Goal: Information Seeking & Learning: Learn about a topic

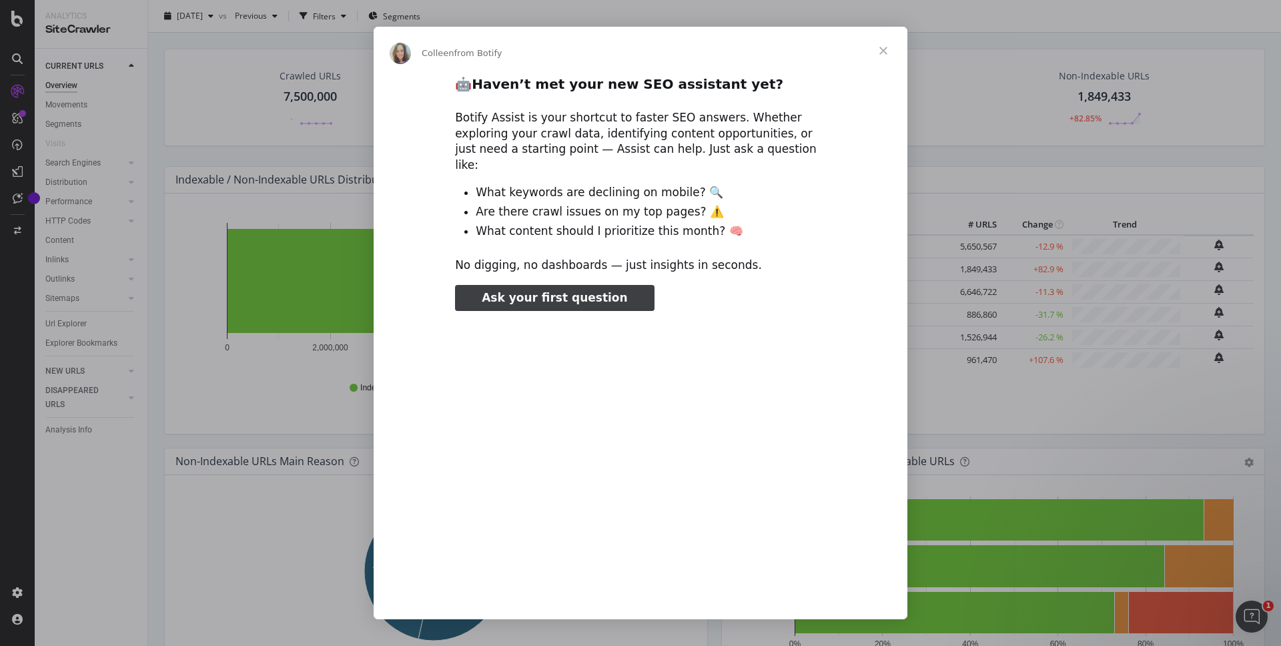
type input "212174"
click at [882, 47] on span "Close" at bounding box center [883, 51] width 48 height 48
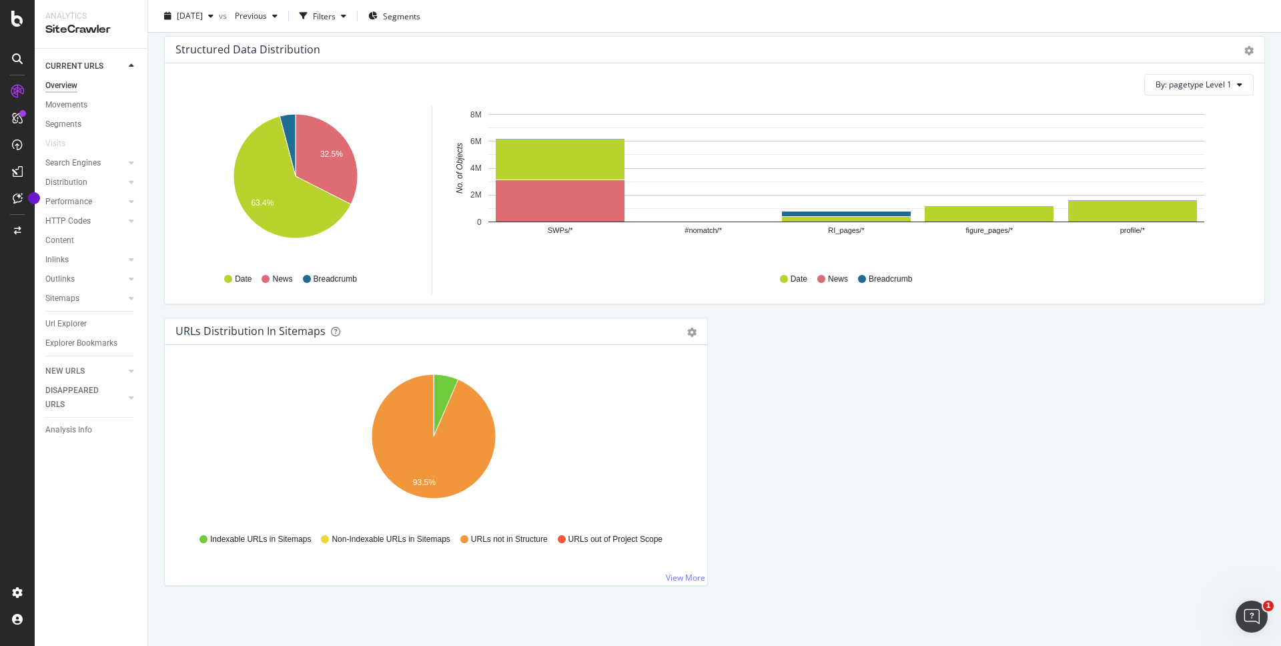
scroll to position [1217, 0]
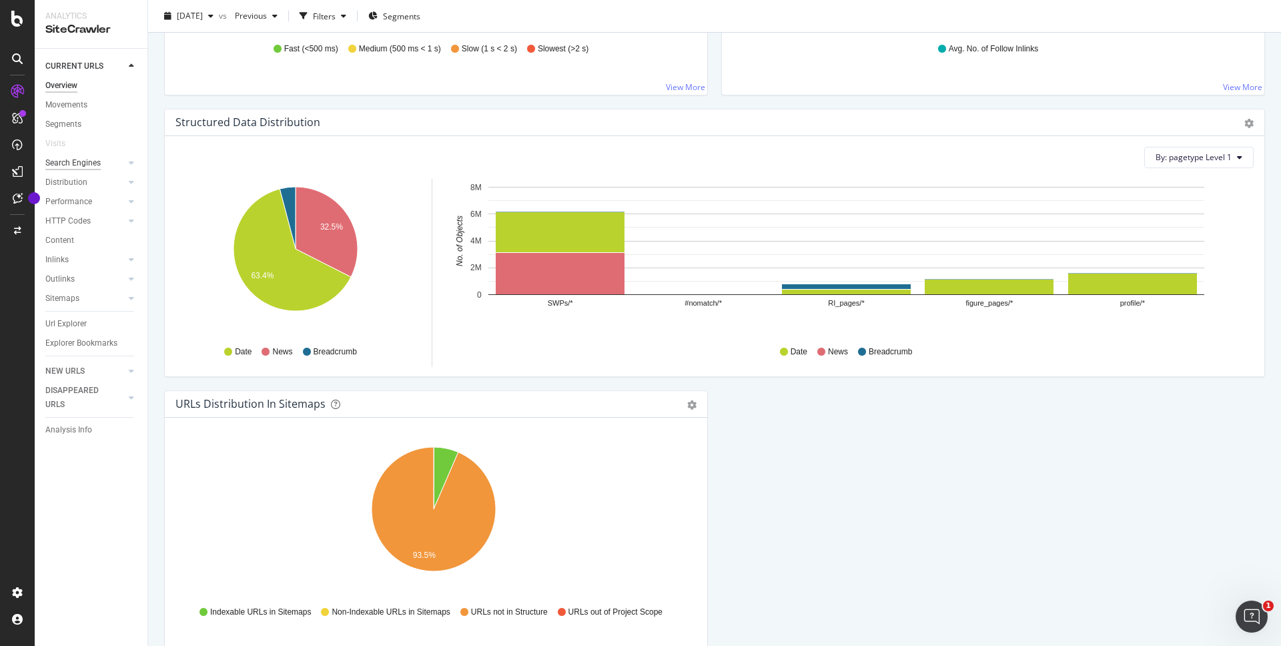
click at [100, 165] on link "Search Engines" at bounding box center [84, 163] width 79 height 14
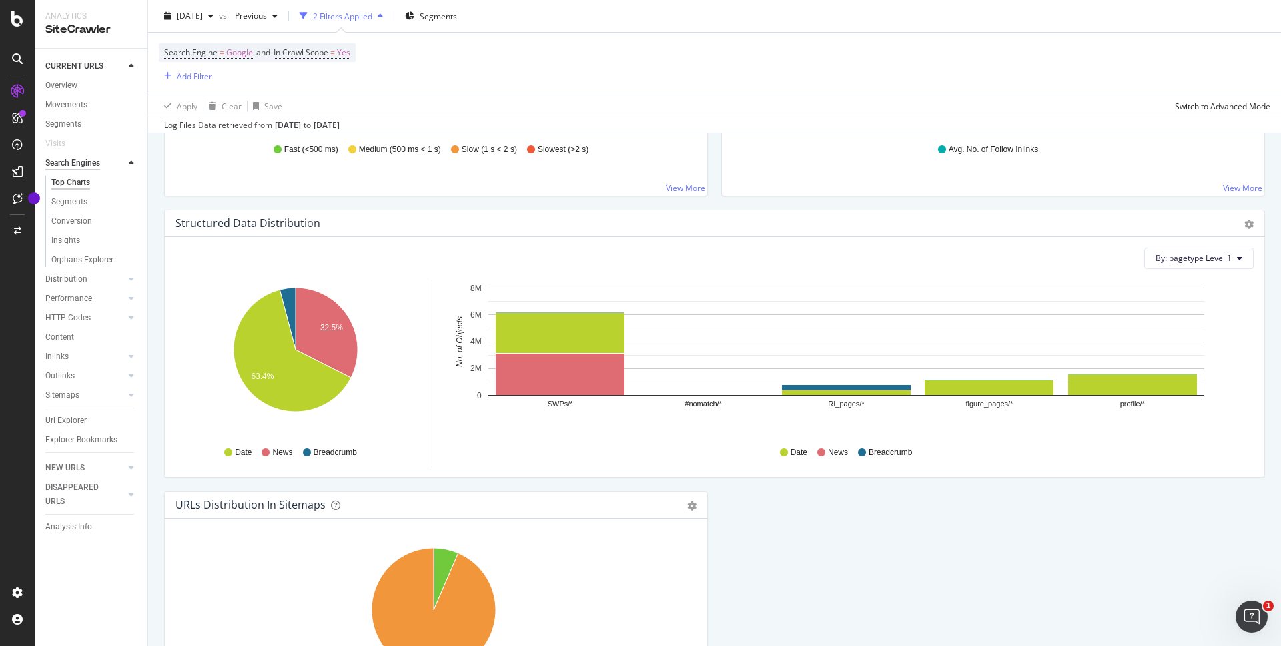
scroll to position [1317, 0]
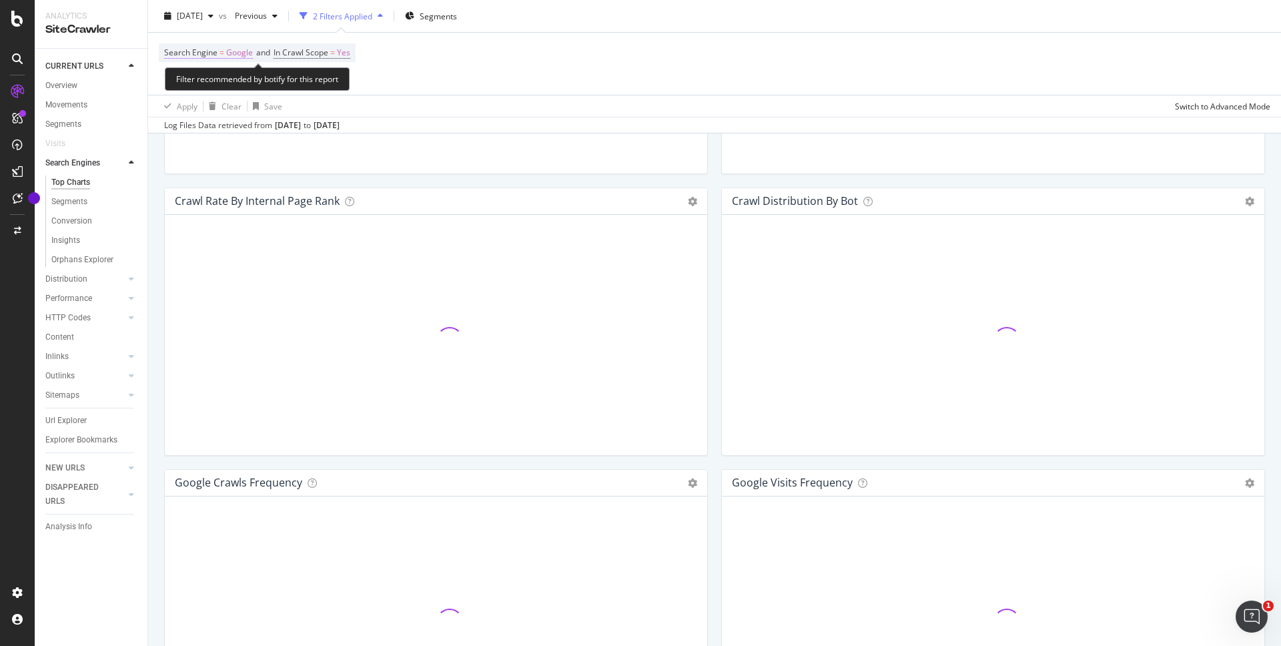
click at [243, 49] on span "Google" at bounding box center [239, 52] width 27 height 19
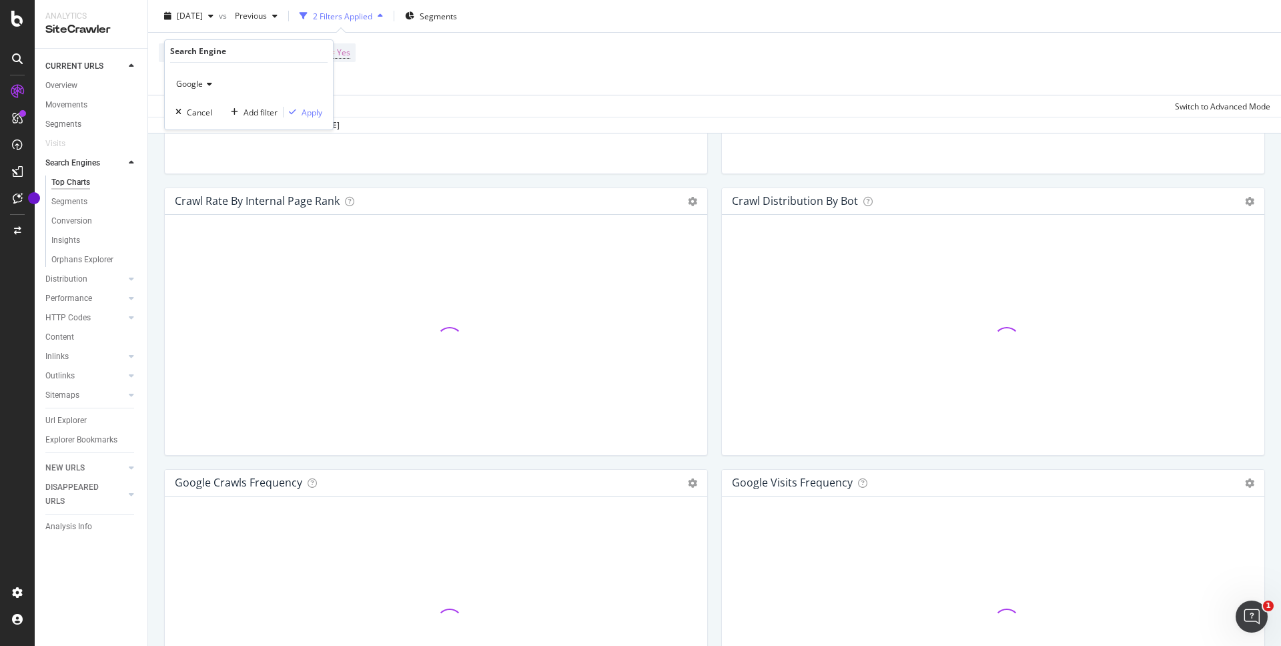
click at [195, 85] on span "Google" at bounding box center [189, 83] width 27 height 11
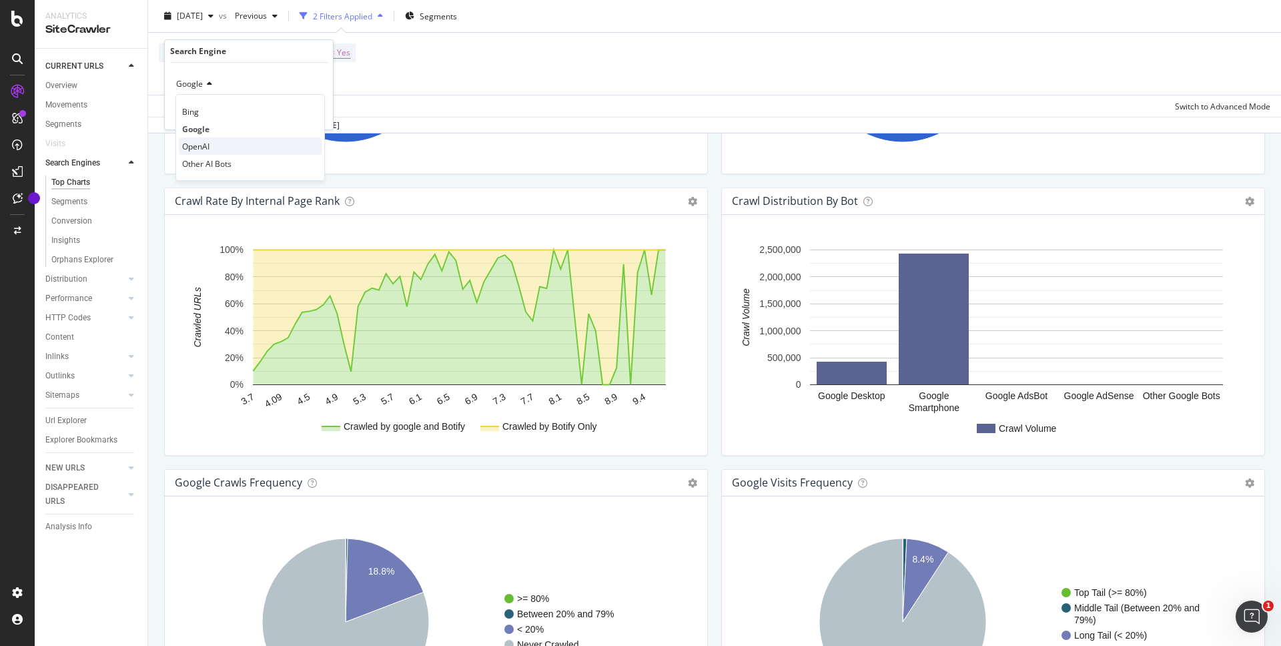
click at [213, 146] on div "OpenAI" at bounding box center [250, 145] width 143 height 17
click at [305, 112] on div "Apply" at bounding box center [312, 112] width 21 height 11
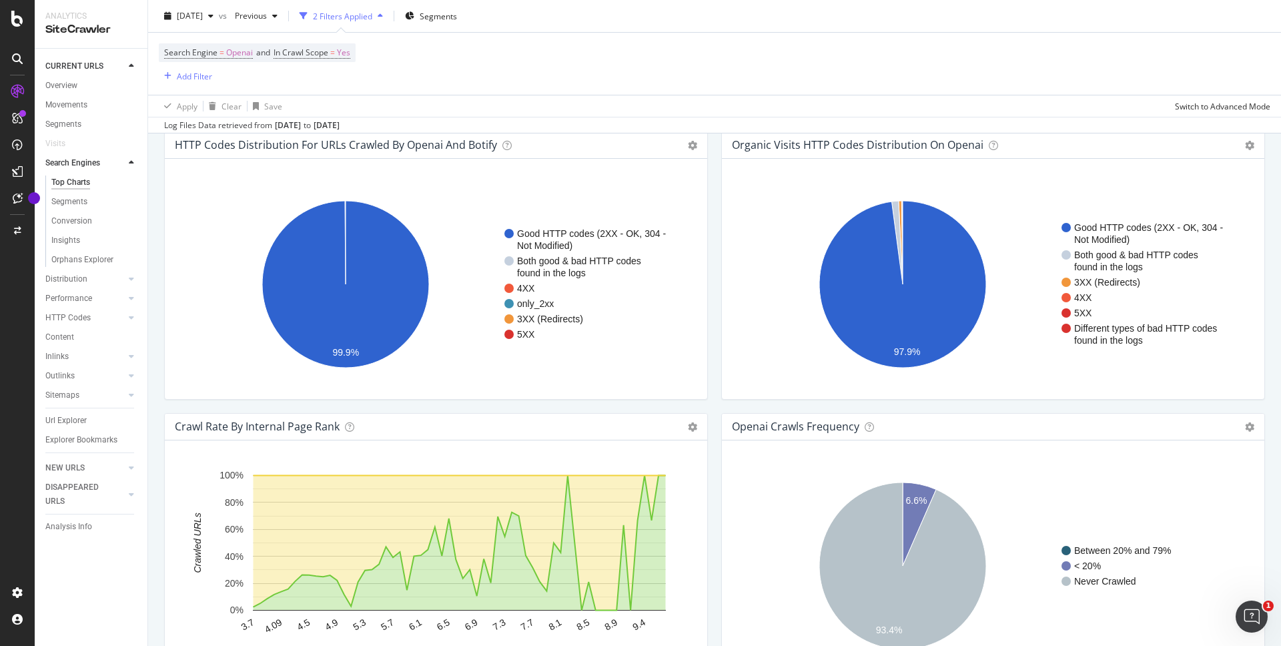
scroll to position [1150, 0]
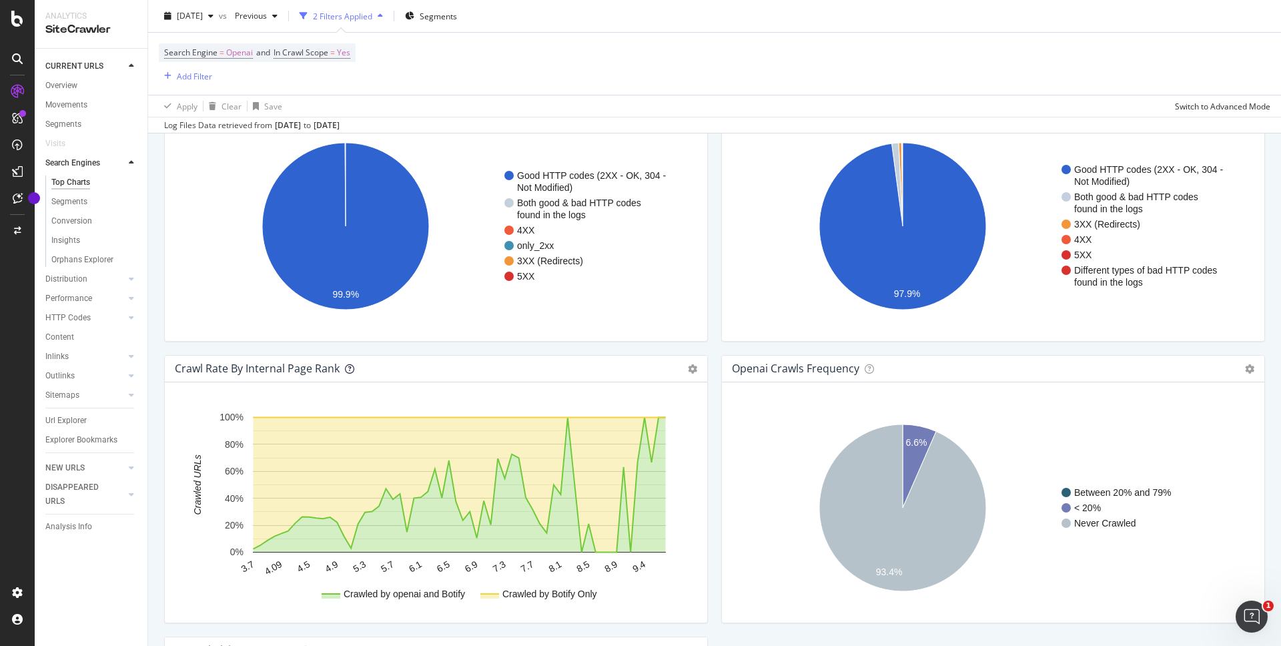
click at [346, 372] on icon at bounding box center [349, 368] width 9 height 9
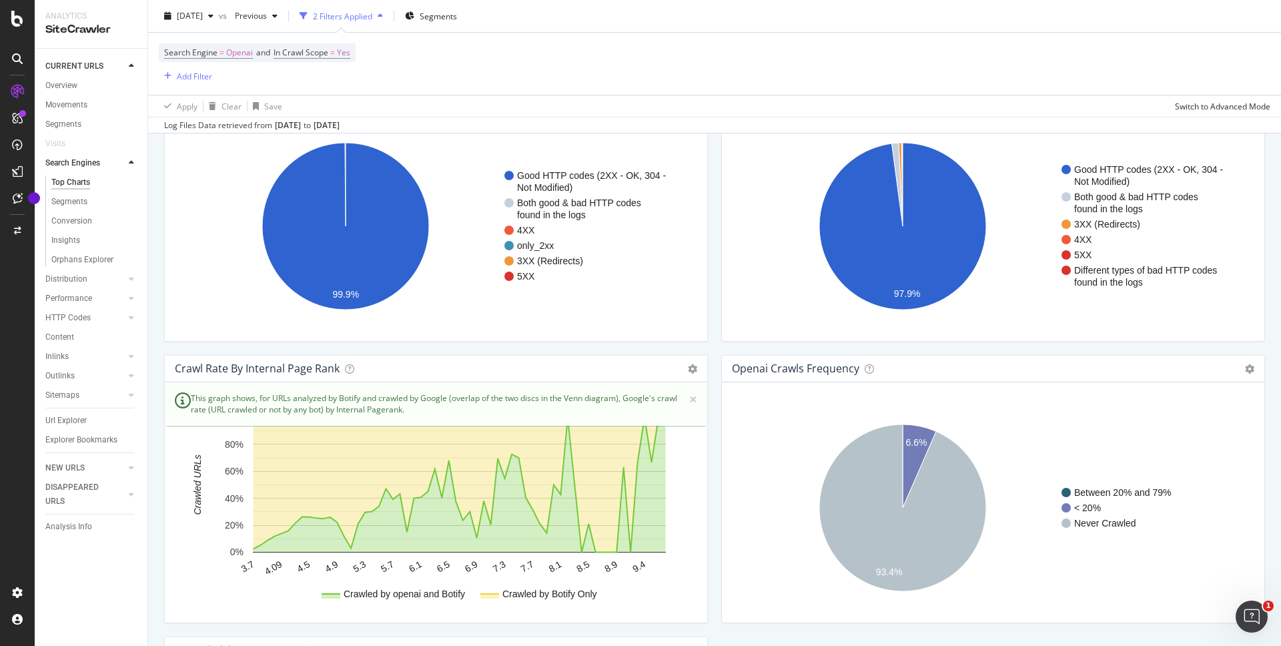
click at [390, 360] on div "Crawl Rate By Internal Page Rank Chart (by Value) Chart (by Percentage) Table E…" at bounding box center [436, 369] width 542 height 27
click at [345, 371] on icon at bounding box center [349, 368] width 9 height 9
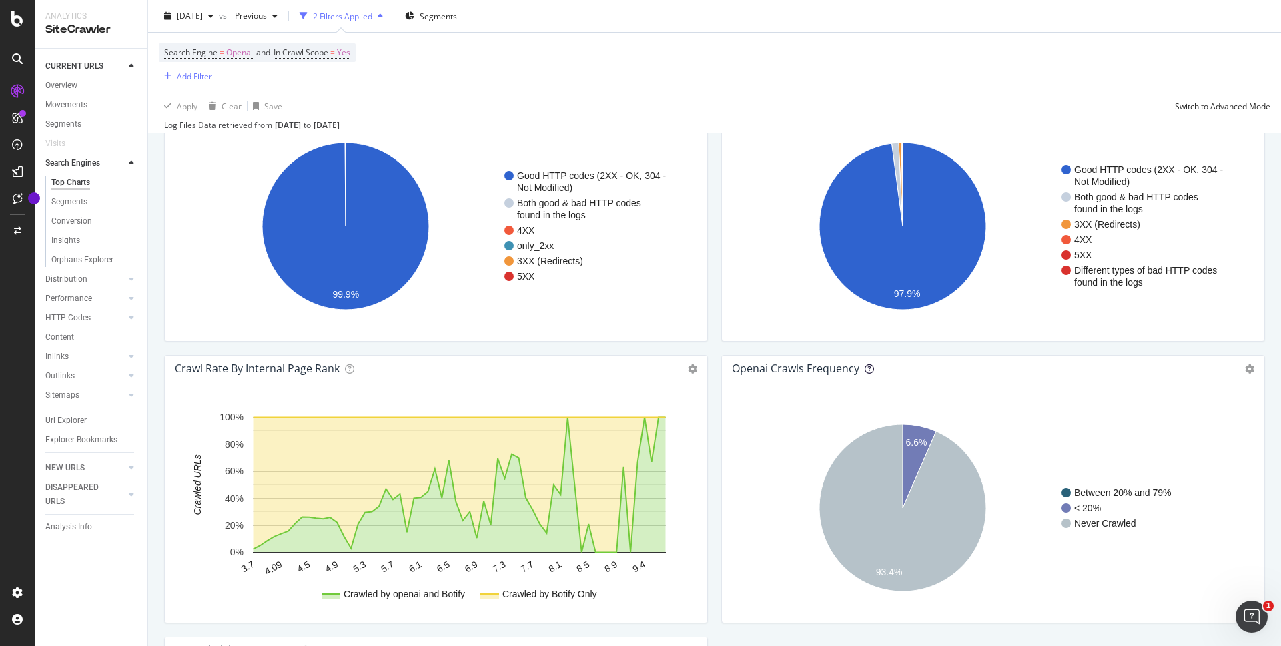
click at [865, 366] on icon at bounding box center [869, 368] width 9 height 9
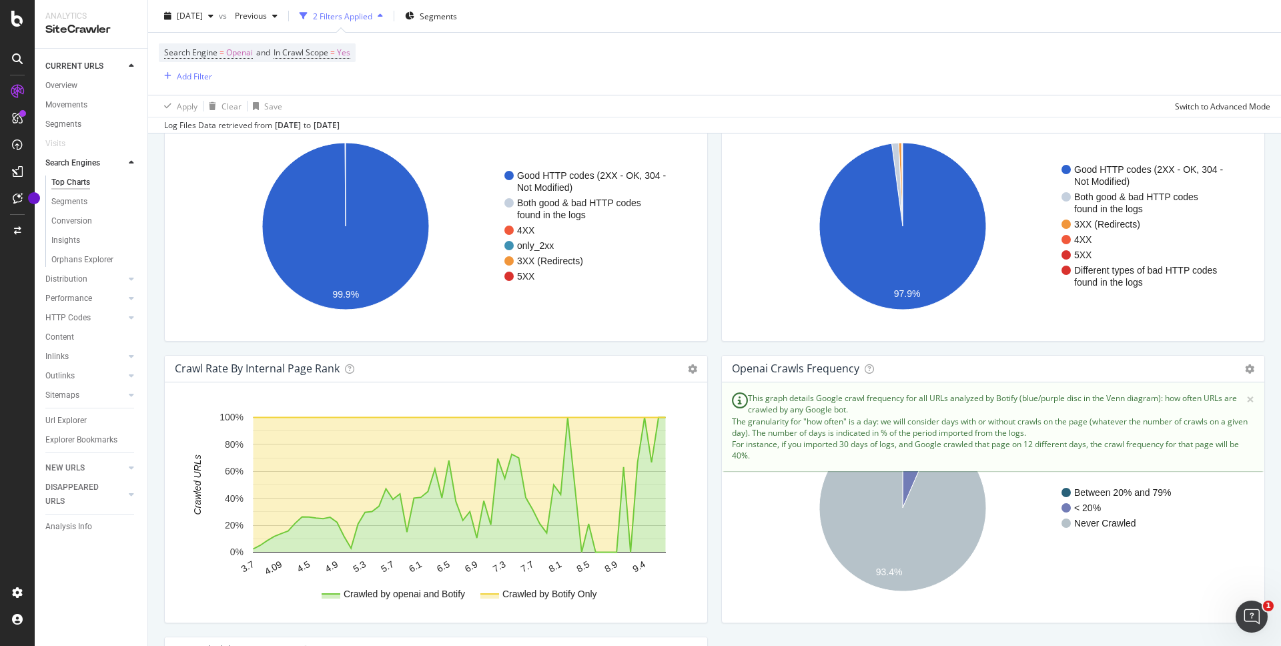
click at [856, 358] on div "openai Crawls Frequency Chart (by Value) Table Expand Export as CSV Export as P…" at bounding box center [993, 369] width 542 height 27
click at [865, 366] on icon at bounding box center [869, 368] width 9 height 9
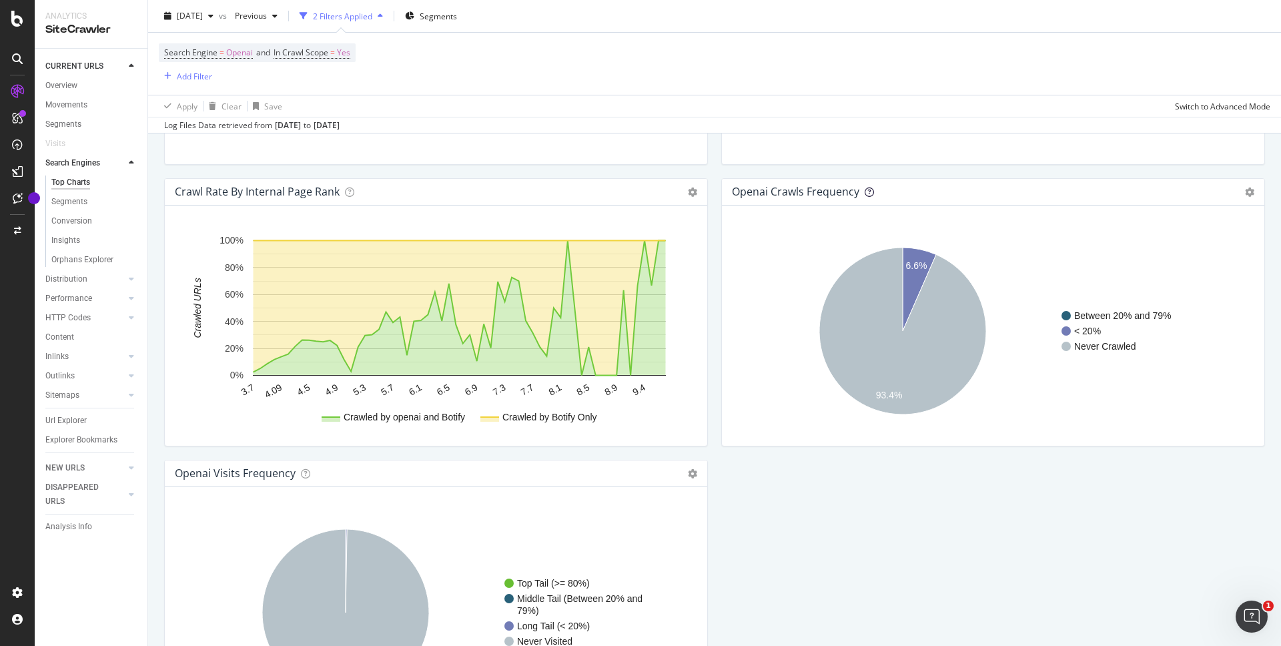
scroll to position [1469, 0]
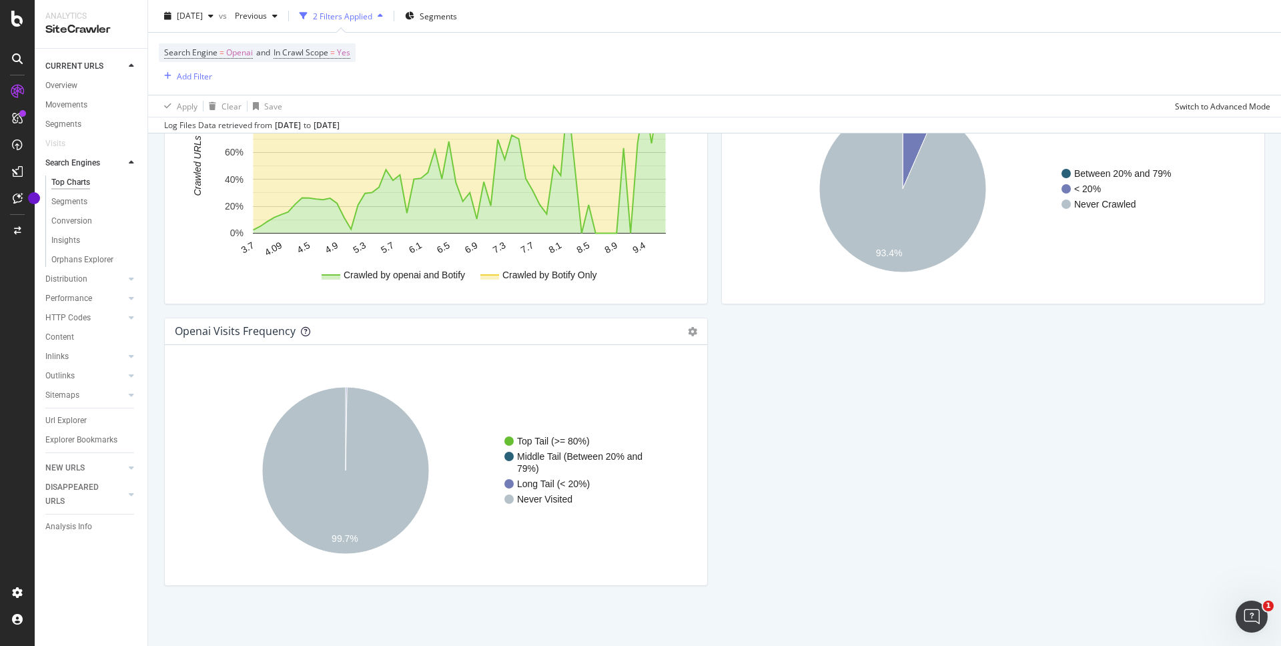
click at [306, 331] on icon at bounding box center [305, 331] width 9 height 9
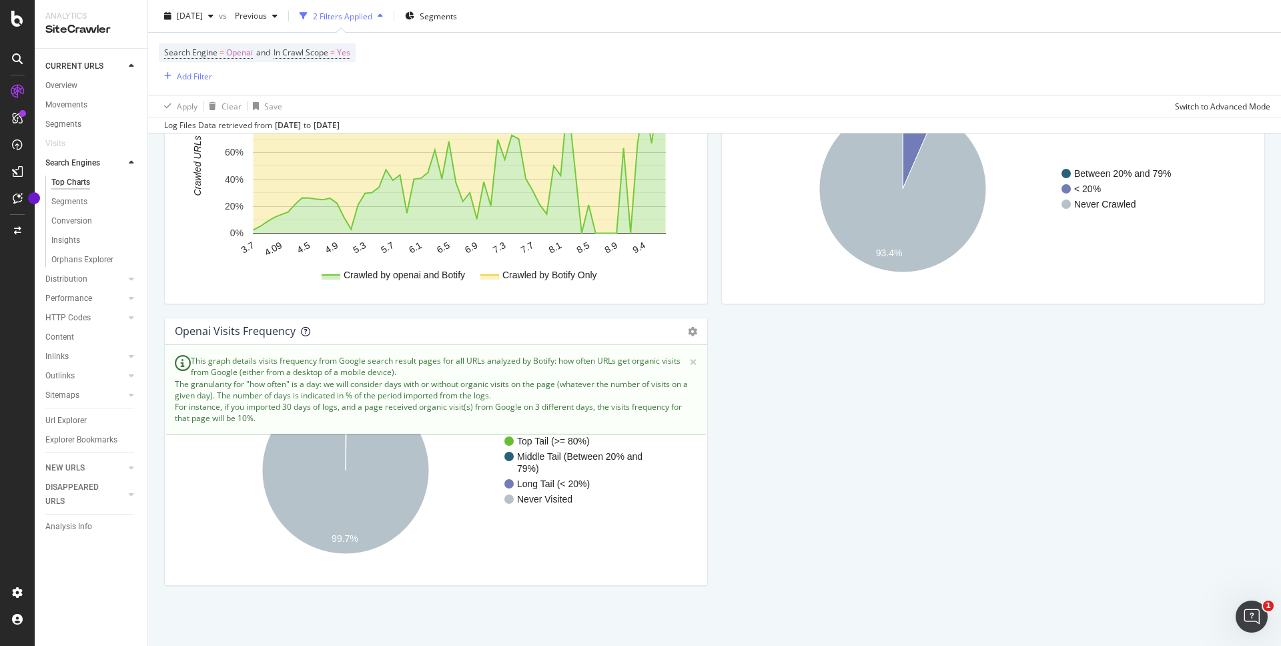
click at [306, 331] on icon at bounding box center [305, 331] width 9 height 9
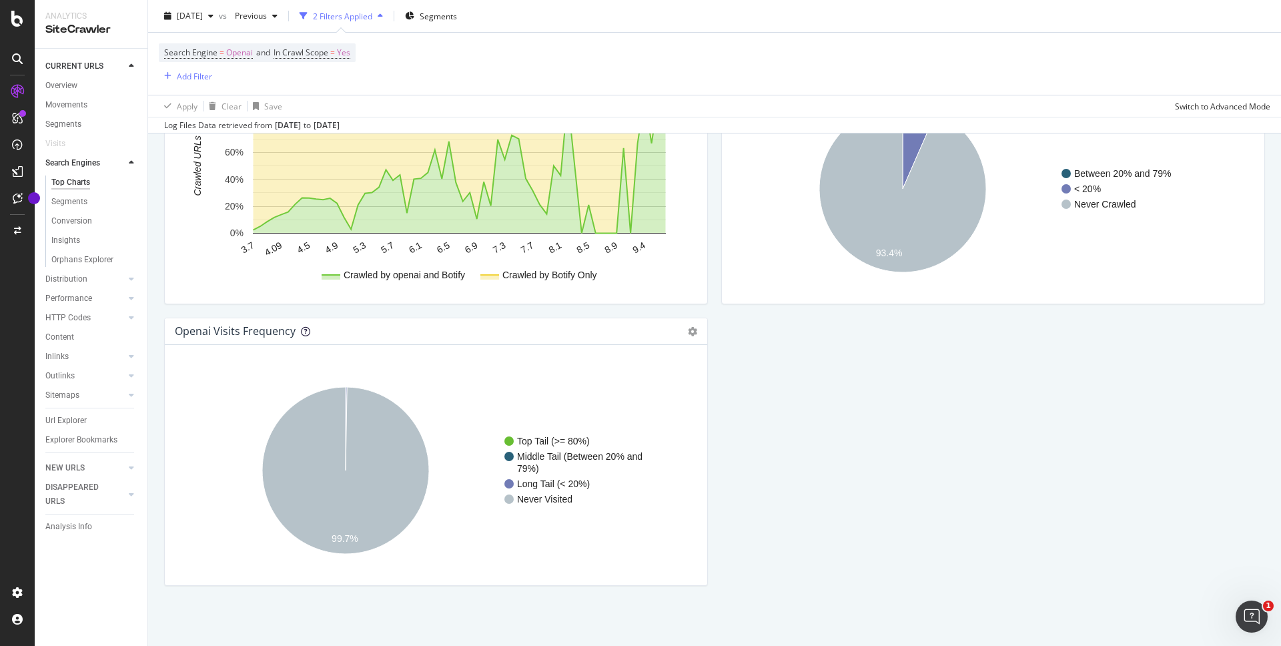
click at [306, 331] on icon at bounding box center [305, 331] width 9 height 9
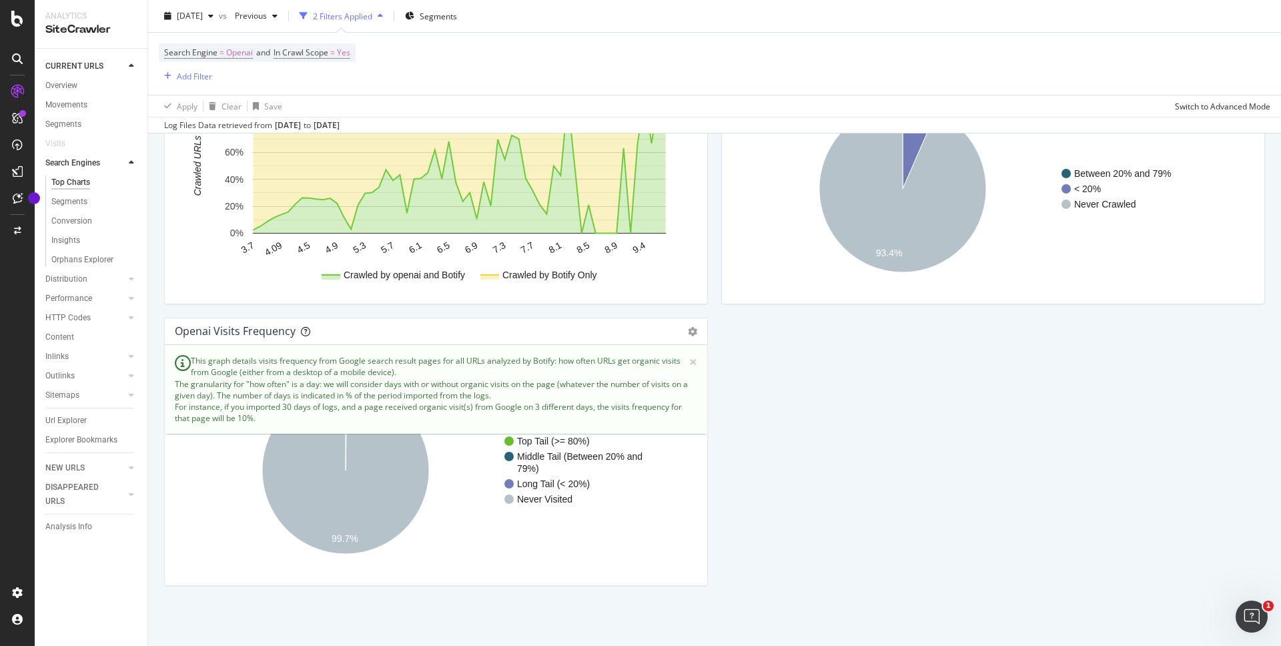
click at [306, 331] on icon at bounding box center [305, 331] width 9 height 9
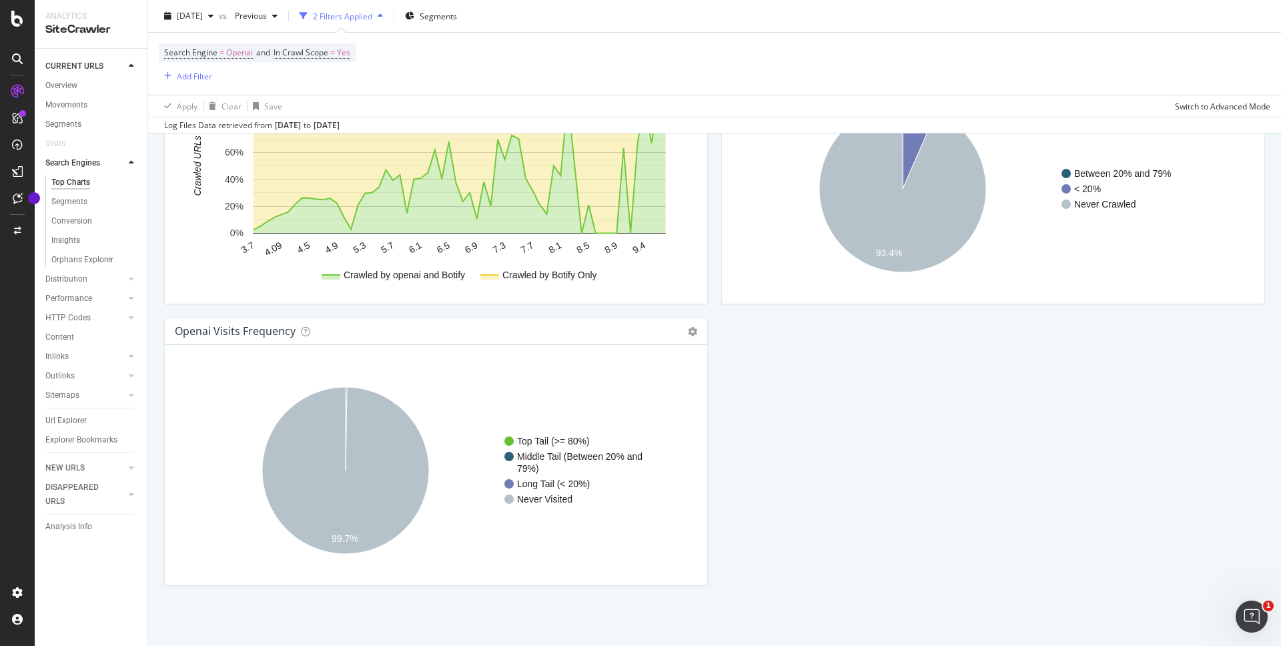
click at [694, 330] on div "openai Visits Frequency Chart (by Value) Table Expand Export as CSV Export as P…" at bounding box center [436, 331] width 542 height 27
click at [688, 331] on icon at bounding box center [692, 331] width 9 height 9
click at [468, 382] on rect "A chart." at bounding box center [433, 470] width 516 height 208
click at [309, 332] on div "openai Visits Frequency Chart (by Value) Table Expand Export as CSV Export as P…" at bounding box center [436, 331] width 542 height 27
click at [307, 333] on icon at bounding box center [305, 331] width 9 height 9
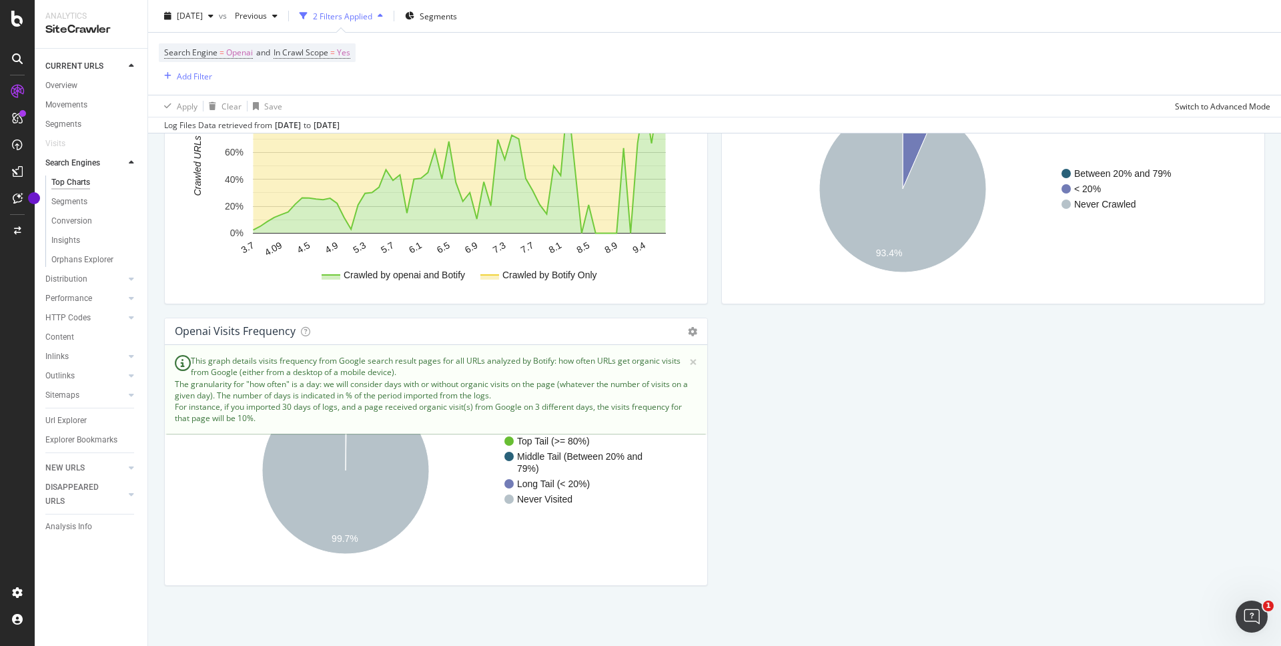
drag, startPoint x: 191, startPoint y: 357, endPoint x: 420, endPoint y: 368, distance: 229.7
click at [420, 368] on div "× This graph details visits frequency from Google search result pages for all U…" at bounding box center [436, 389] width 542 height 89
copy div "This graph details visits frequency from Google search result pages for all URL…"
click at [461, 449] on rect "A chart." at bounding box center [433, 470] width 516 height 208
click at [298, 338] on div at bounding box center [304, 331] width 13 height 18
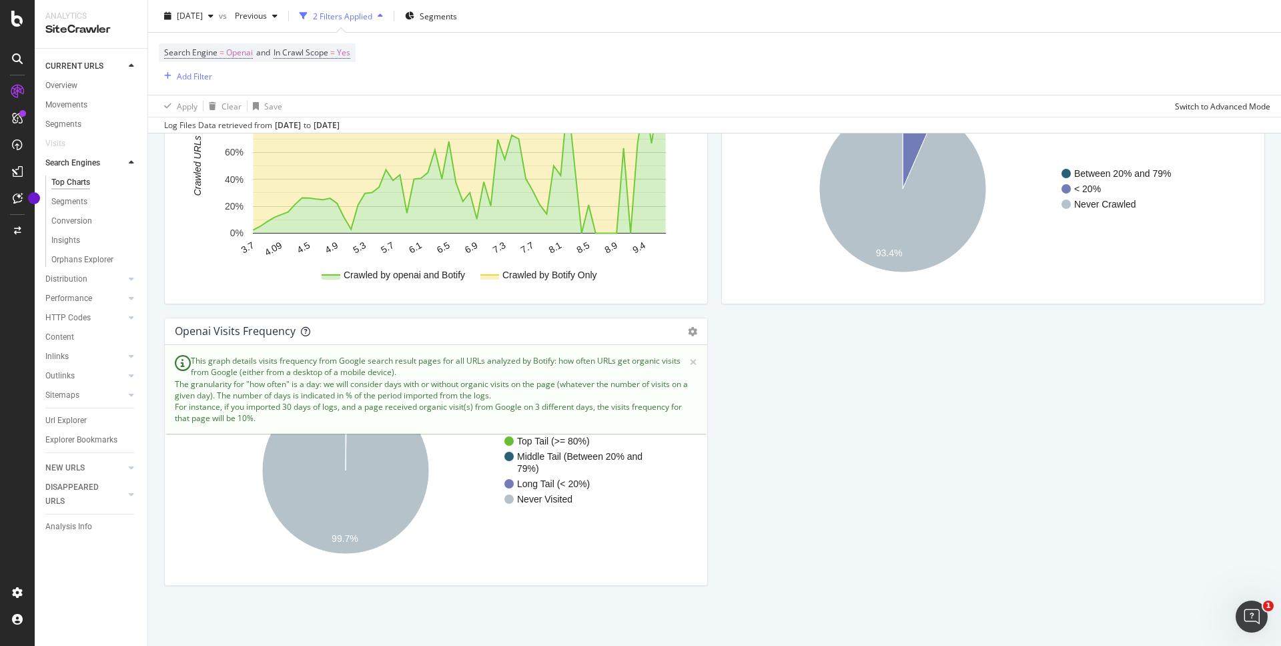
click at [302, 332] on icon at bounding box center [305, 331] width 9 height 9
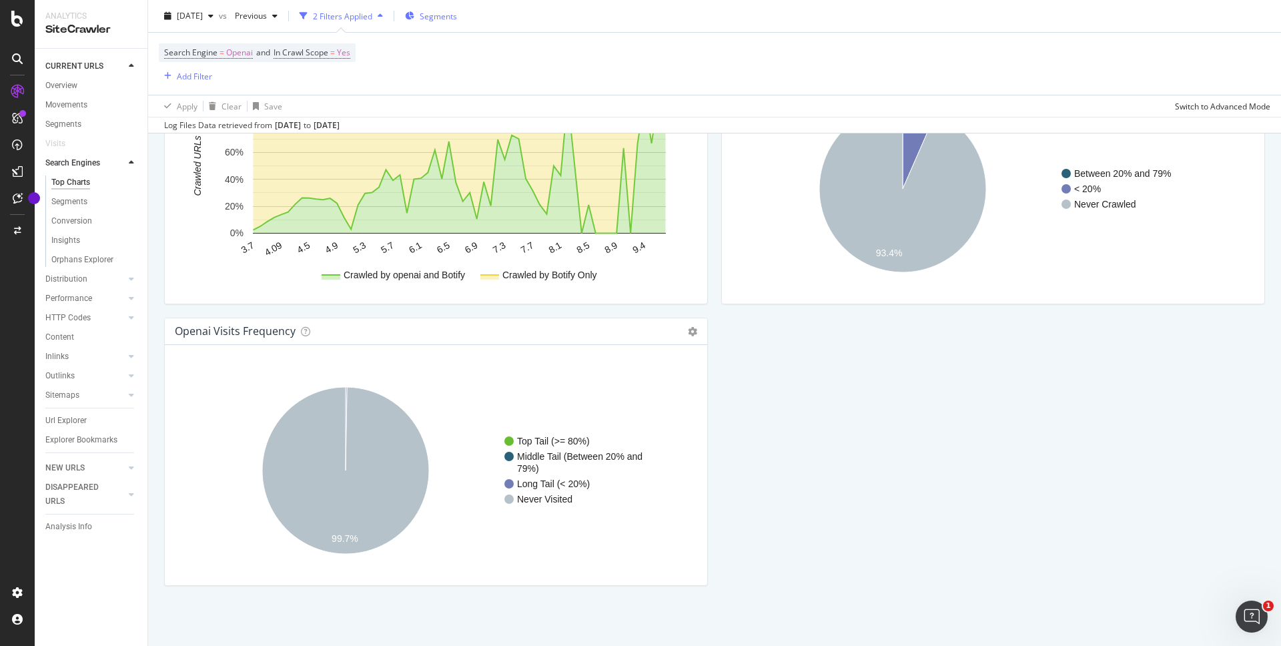
click at [414, 17] on icon "button" at bounding box center [409, 16] width 9 height 8
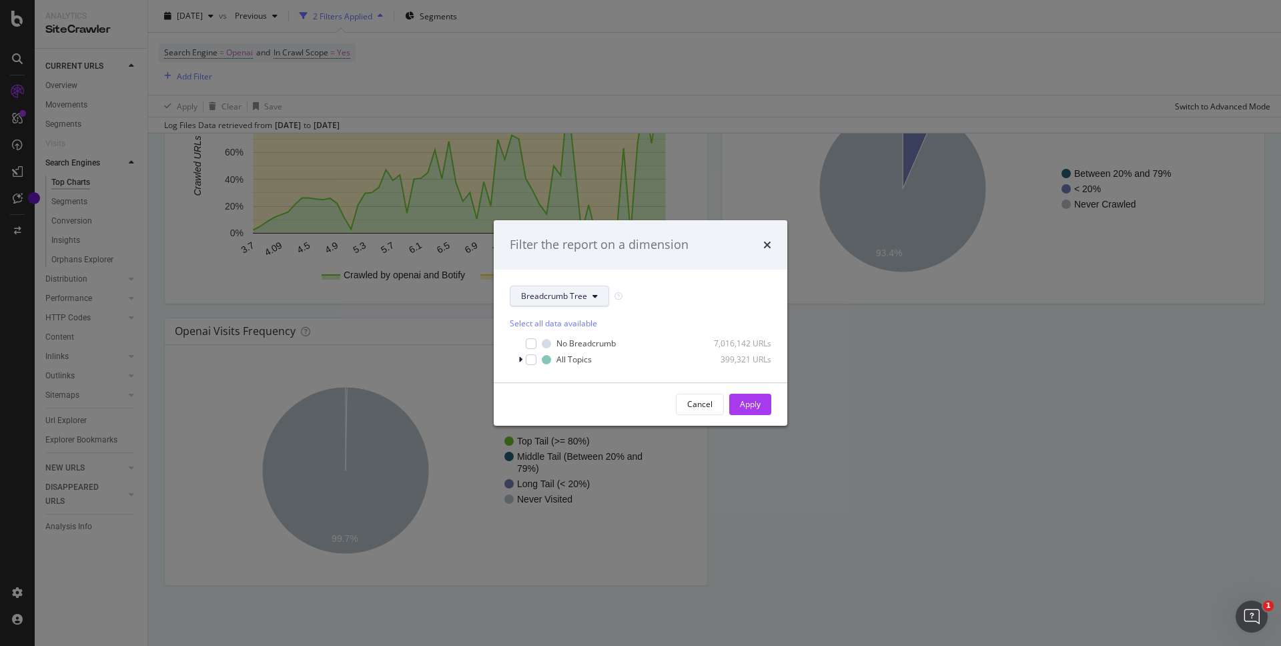
click at [578, 294] on span "Breadcrumb Tree" at bounding box center [554, 295] width 66 height 11
click at [579, 345] on span "pagetype" at bounding box center [564, 344] width 86 height 12
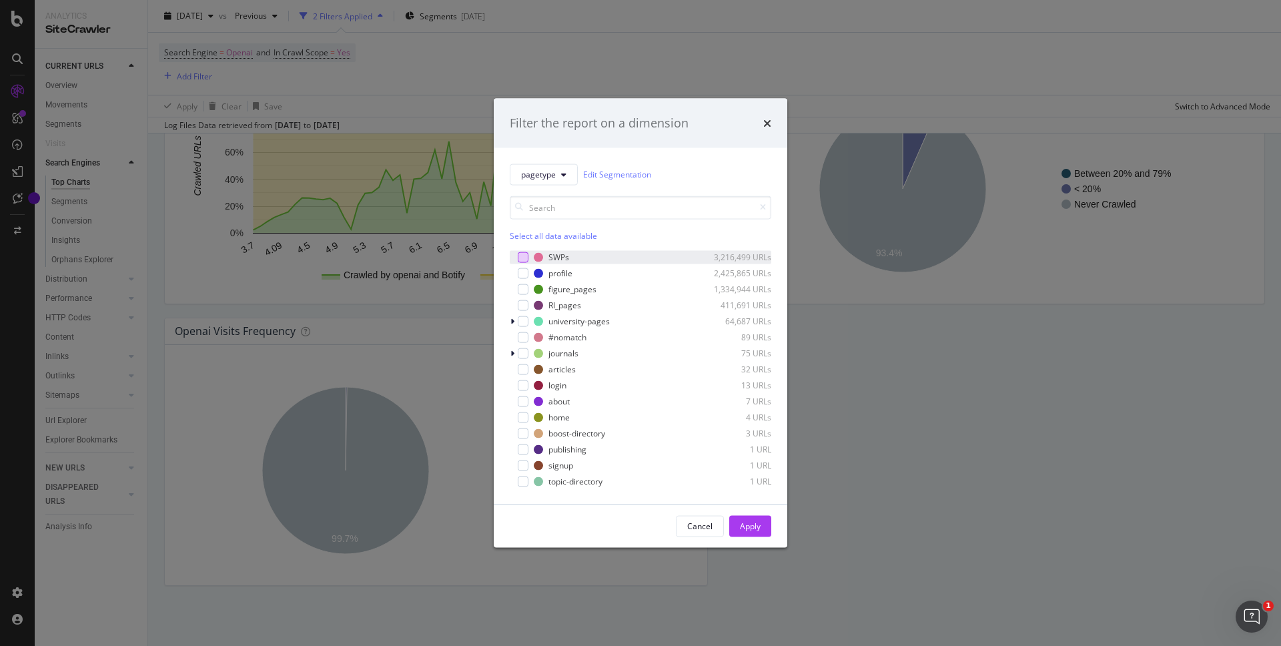
click at [527, 255] on div "modal" at bounding box center [523, 256] width 11 height 11
click at [751, 531] on div "Apply" at bounding box center [750, 525] width 21 height 11
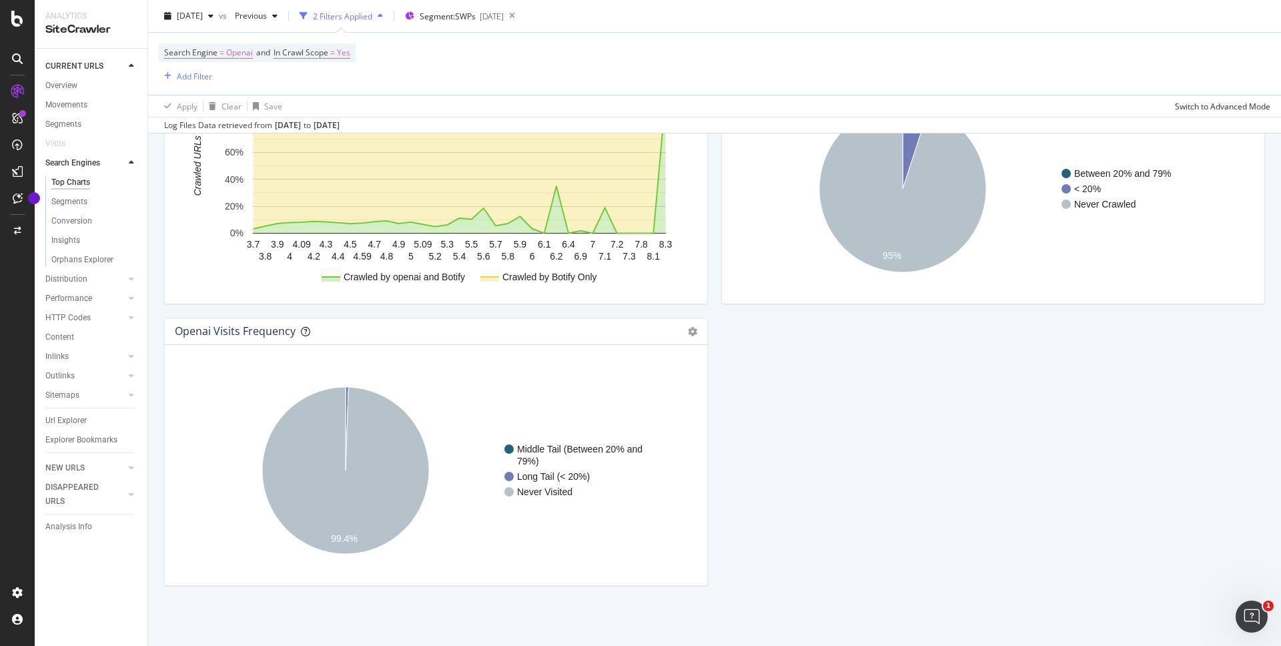
click at [301, 335] on icon at bounding box center [305, 331] width 9 height 9
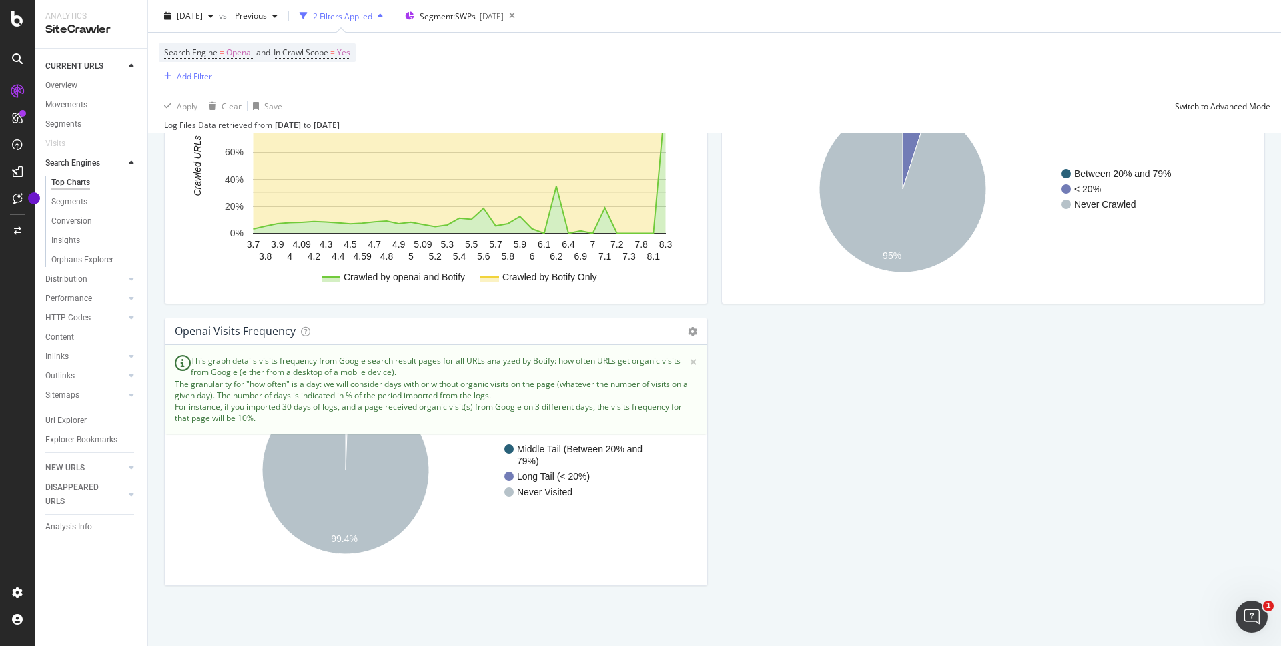
click at [507, 498] on rect "A chart." at bounding box center [433, 470] width 516 height 208
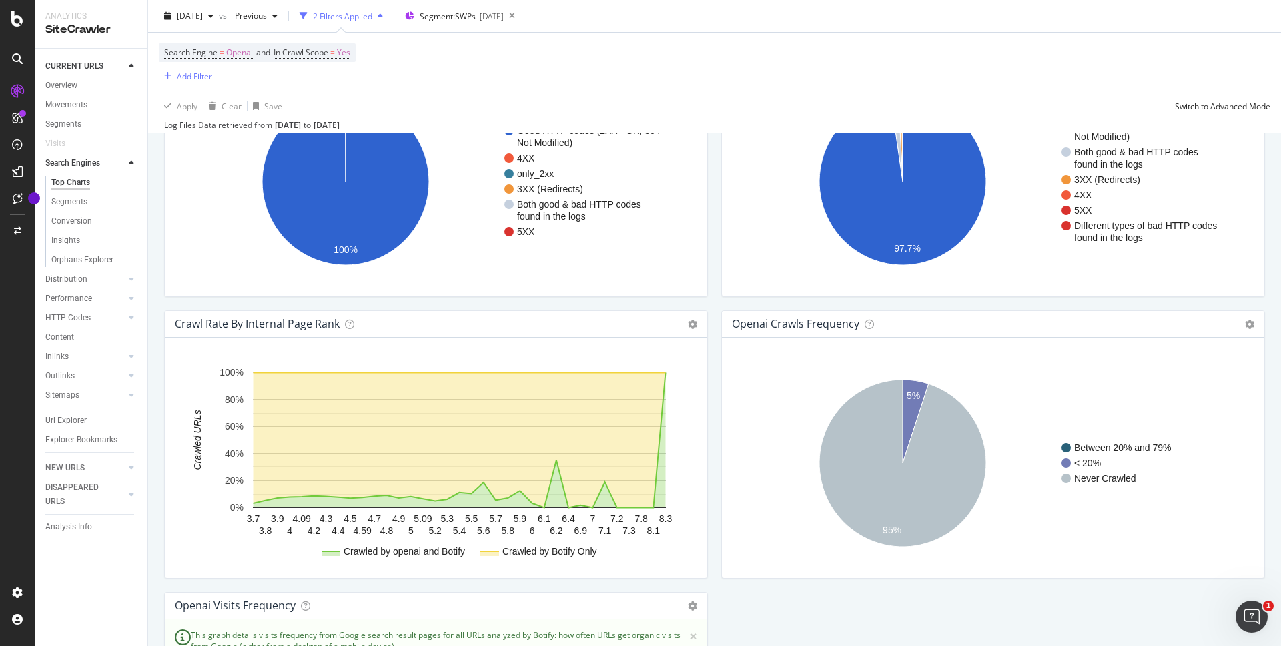
click at [871, 323] on div "openai Crawls Frequency Chart (by Value) Table Expand Export as CSV Export as P…" at bounding box center [993, 324] width 542 height 27
click at [866, 324] on icon at bounding box center [869, 324] width 9 height 9
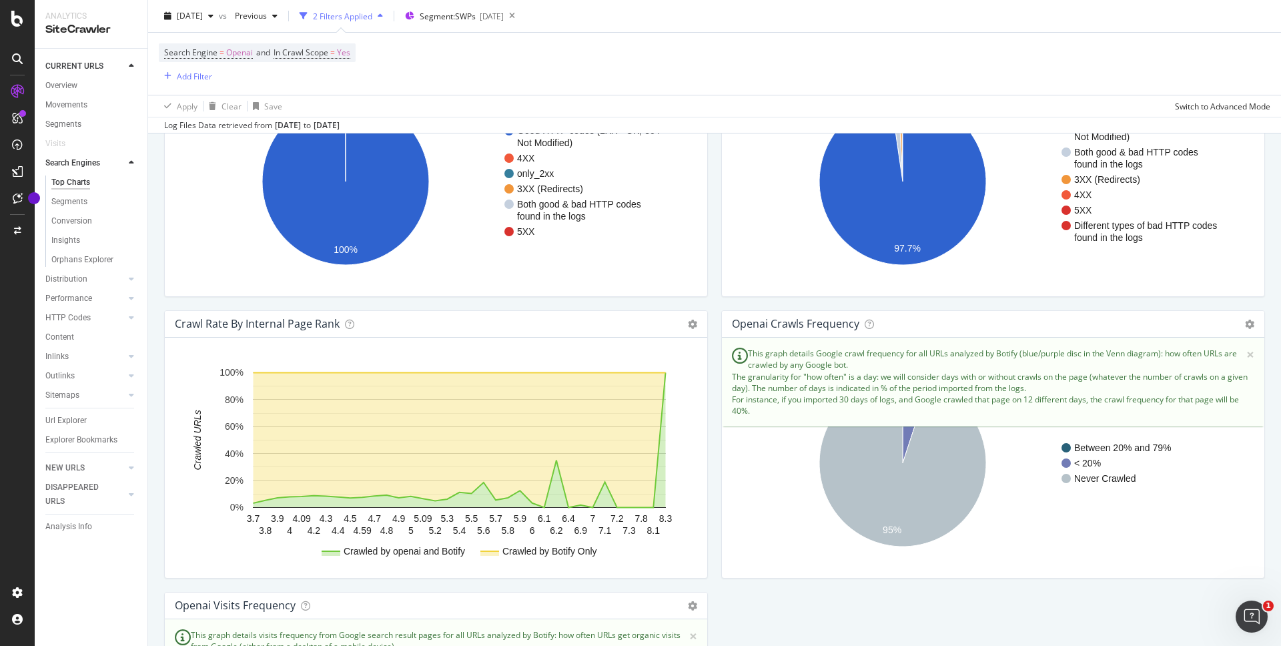
click at [859, 306] on div "Organic Visits HTTP Codes Distribution on openai Chart (by Value) Table Expand …" at bounding box center [992, 169] width 557 height 281
click at [865, 322] on icon at bounding box center [869, 324] width 9 height 9
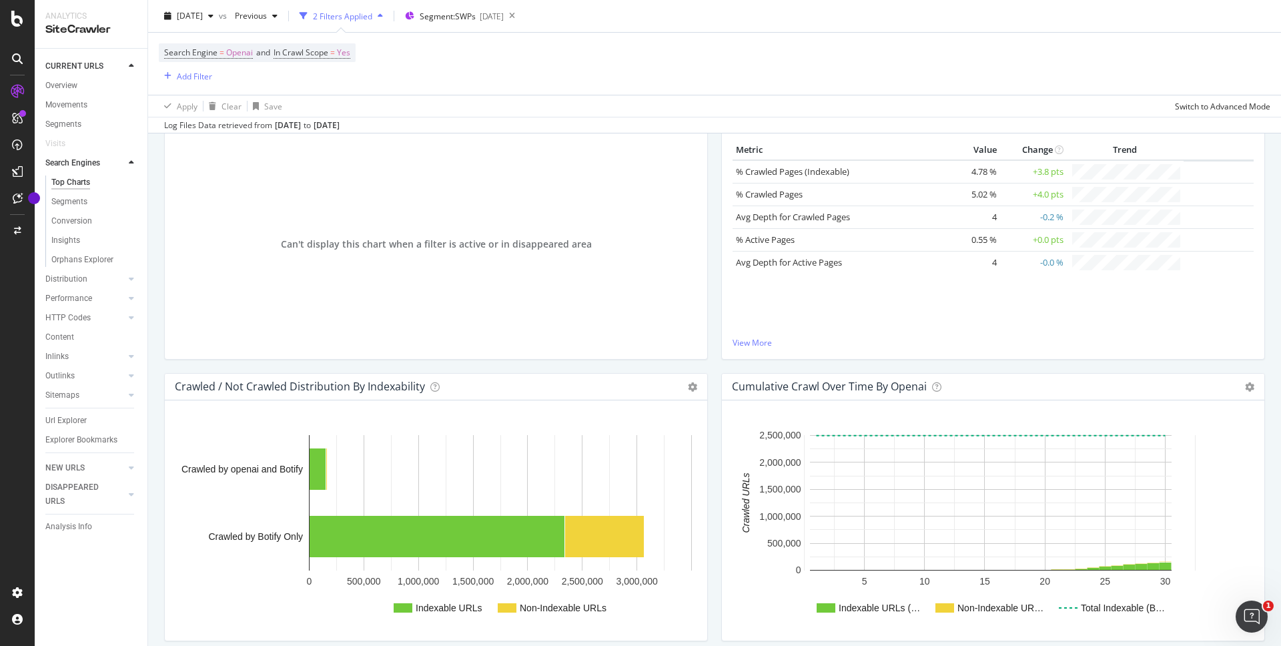
scroll to position [85, 0]
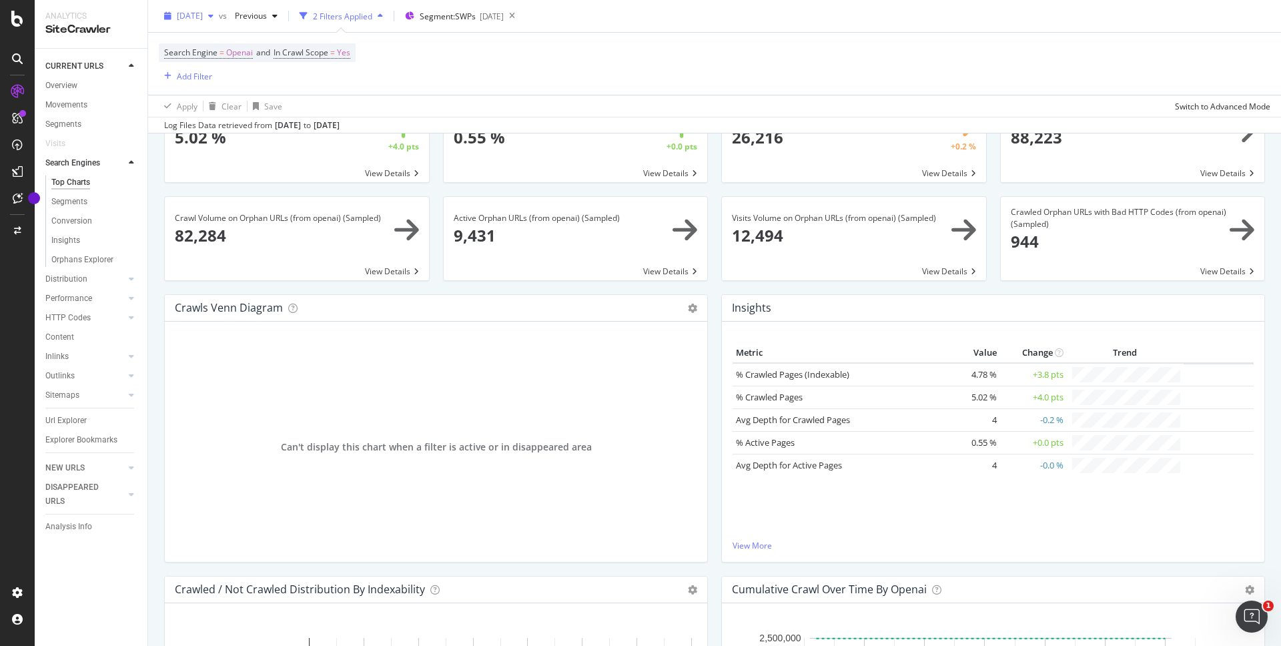
click at [203, 12] on span "[DATE]" at bounding box center [190, 15] width 26 height 11
click at [745, 542] on link "View More" at bounding box center [992, 545] width 521 height 11
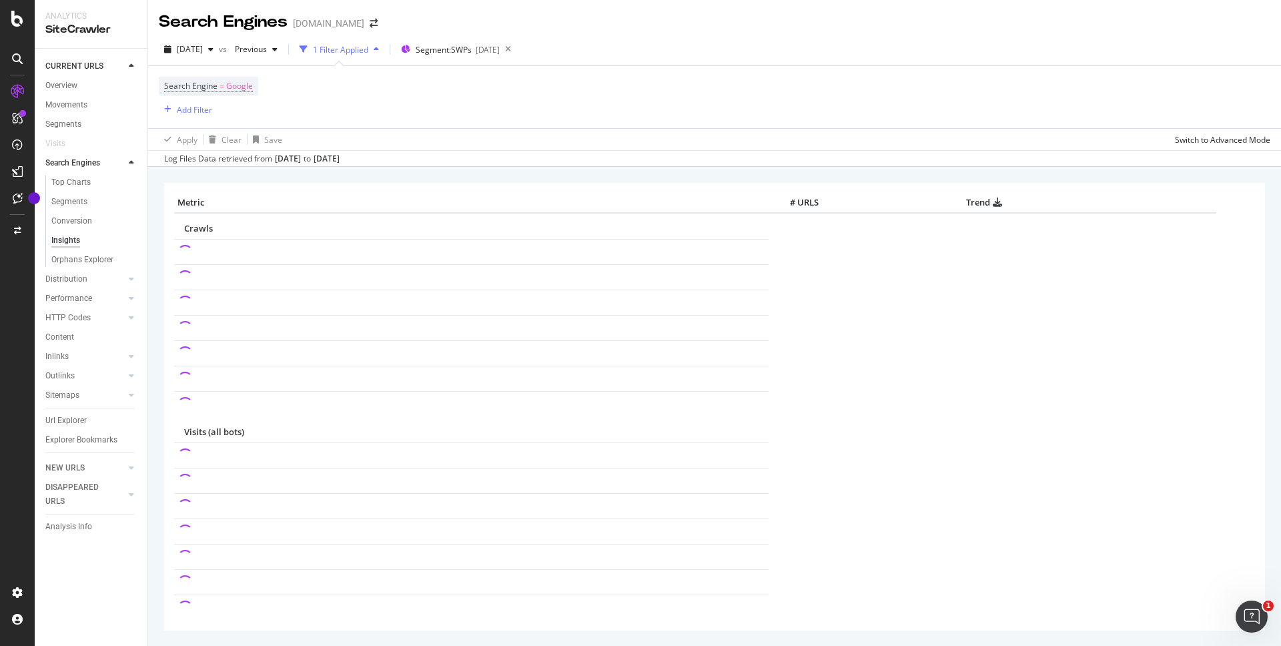
click at [251, 87] on span "Google" at bounding box center [239, 86] width 27 height 19
click at [218, 119] on div "Google" at bounding box center [248, 117] width 147 height 21
click at [209, 178] on span "OpenAI" at bounding box center [195, 179] width 27 height 11
click at [310, 146] on div "Apply" at bounding box center [312, 145] width 21 height 11
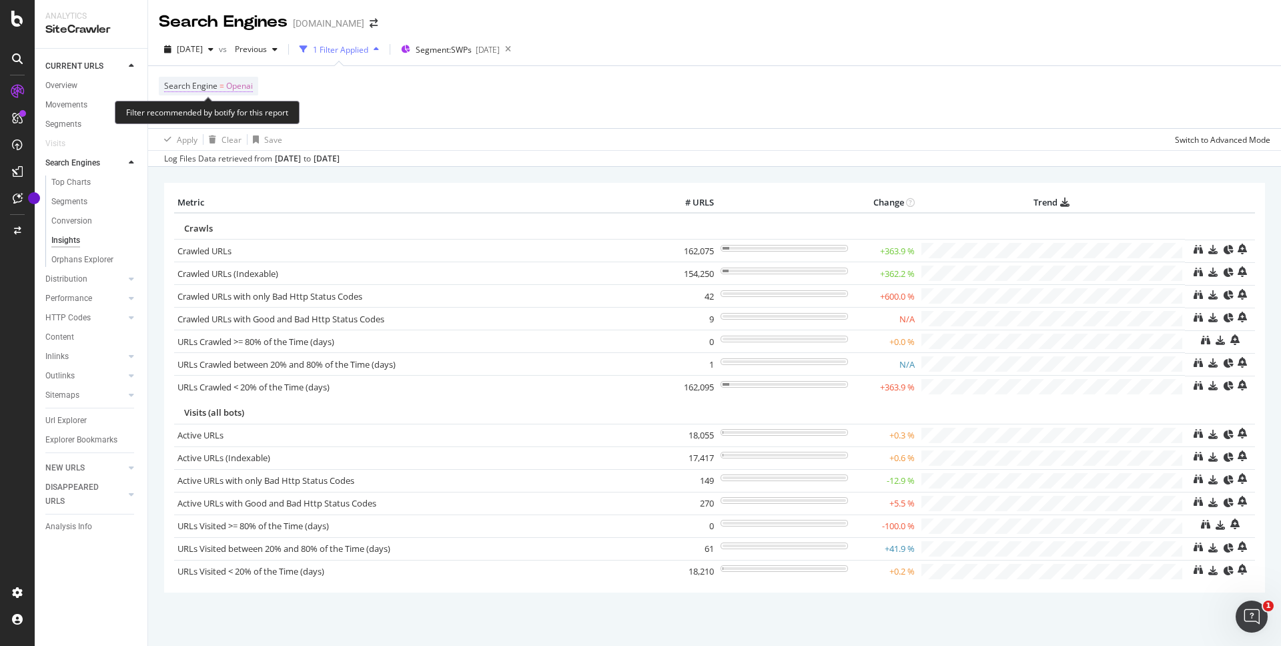
click at [236, 90] on span "Openai" at bounding box center [239, 86] width 27 height 19
click at [212, 115] on icon at bounding box center [207, 117] width 9 height 8
click at [417, 108] on div "Search Engine = Openai Add Filter" at bounding box center [714, 97] width 1111 height 62
click at [440, 47] on div "Segment: SWPs [DATE]" at bounding box center [450, 49] width 99 height 11
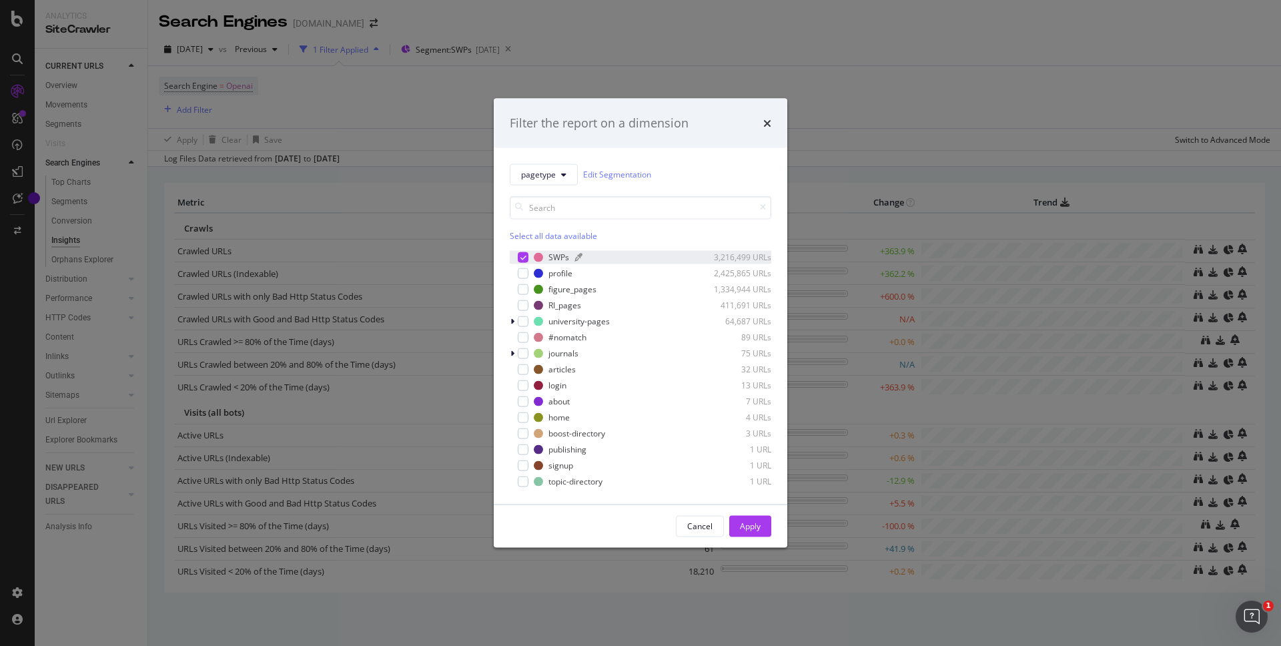
click at [551, 258] on div "SWPs" at bounding box center [558, 256] width 21 height 11
click at [754, 533] on div "Apply" at bounding box center [750, 526] width 21 height 20
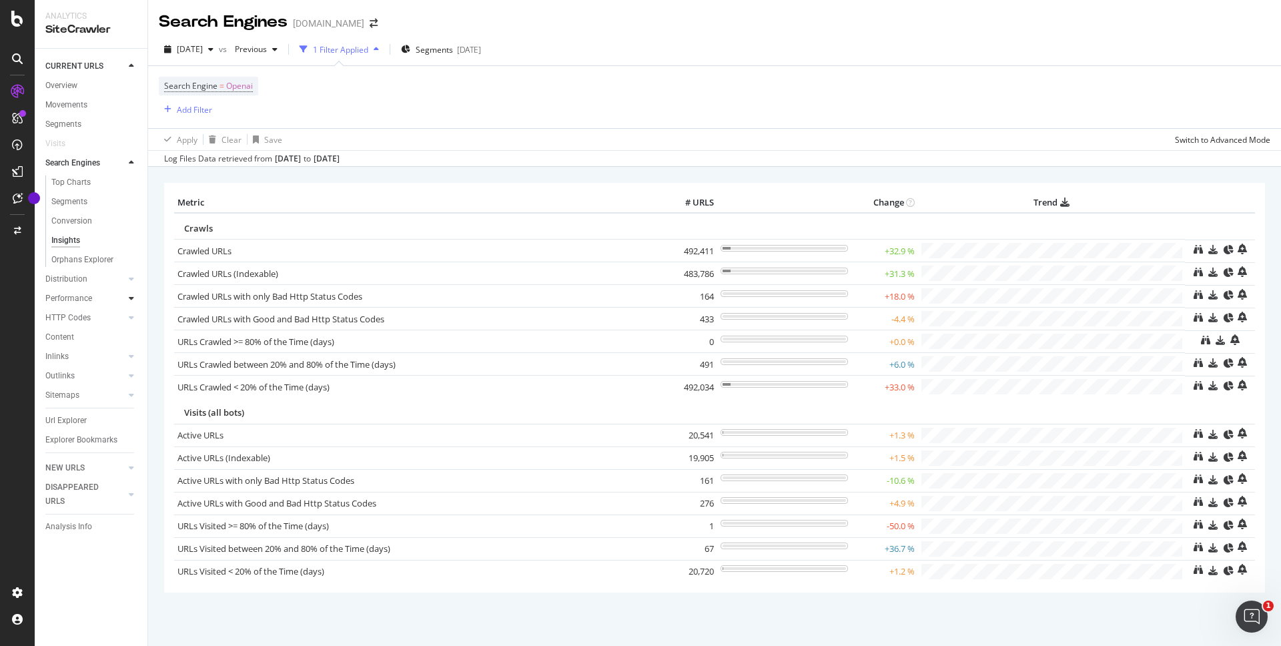
click at [134, 299] on div at bounding box center [131, 298] width 13 height 13
click at [82, 256] on link "Insights" at bounding box center [94, 260] width 87 height 14
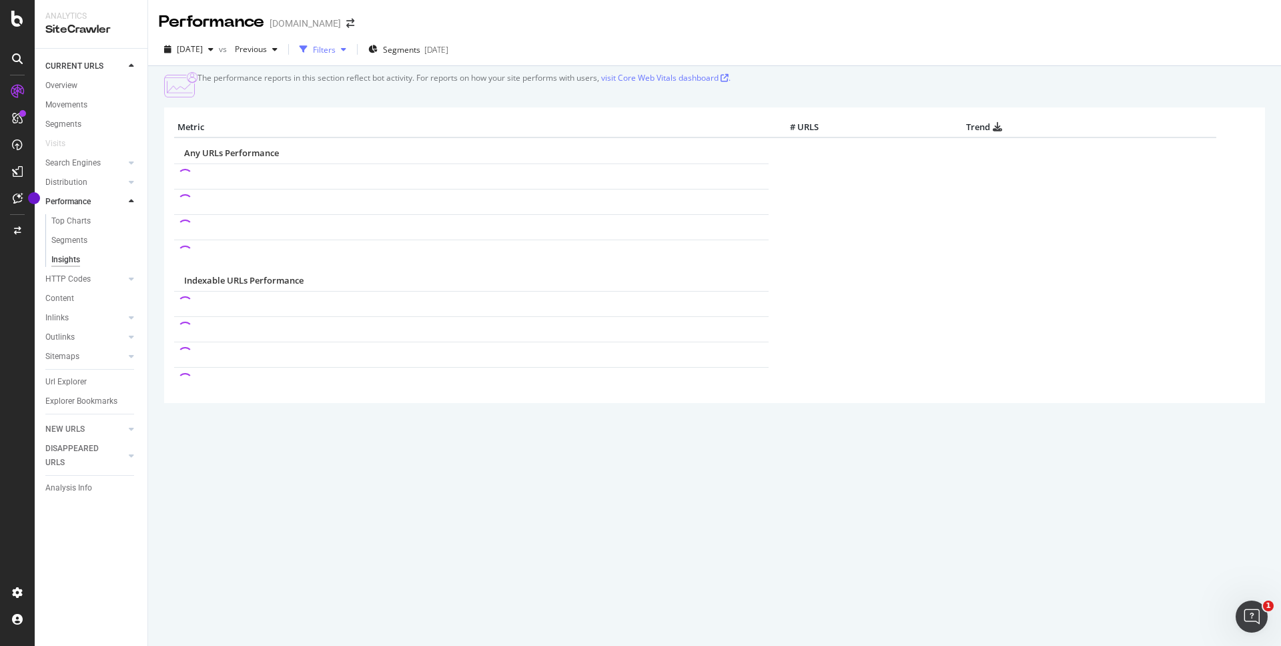
click at [336, 48] on div "Filters" at bounding box center [324, 49] width 23 height 11
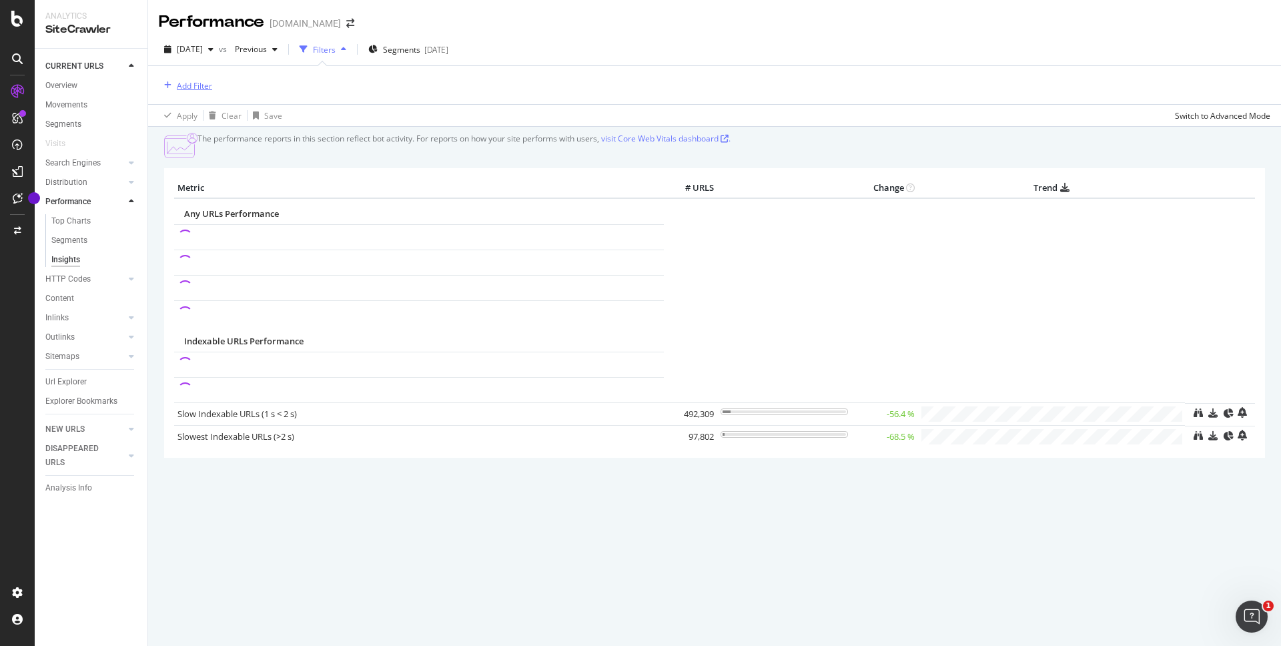
click at [200, 79] on div "Add Filter" at bounding box center [185, 85] width 53 height 15
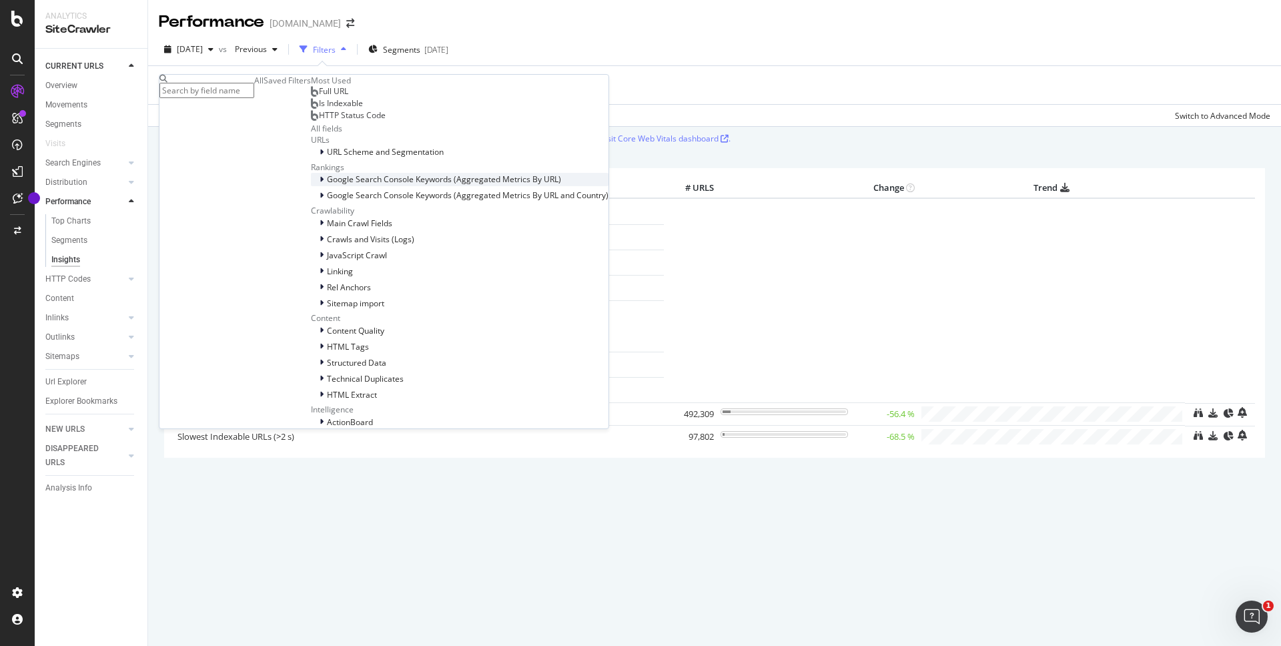
scroll to position [297, 0]
click at [486, 108] on div "Apply Clear Save Switch to Advanced Mode" at bounding box center [714, 115] width 1133 height 22
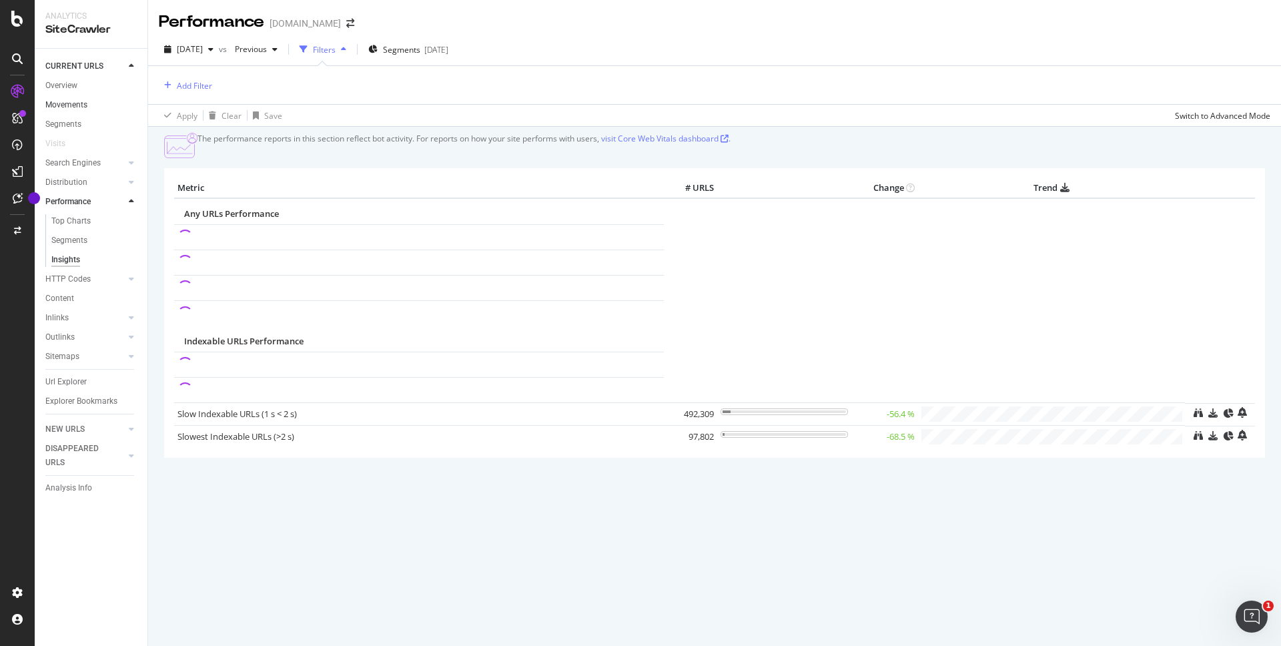
click at [91, 107] on link "Movements" at bounding box center [91, 105] width 93 height 14
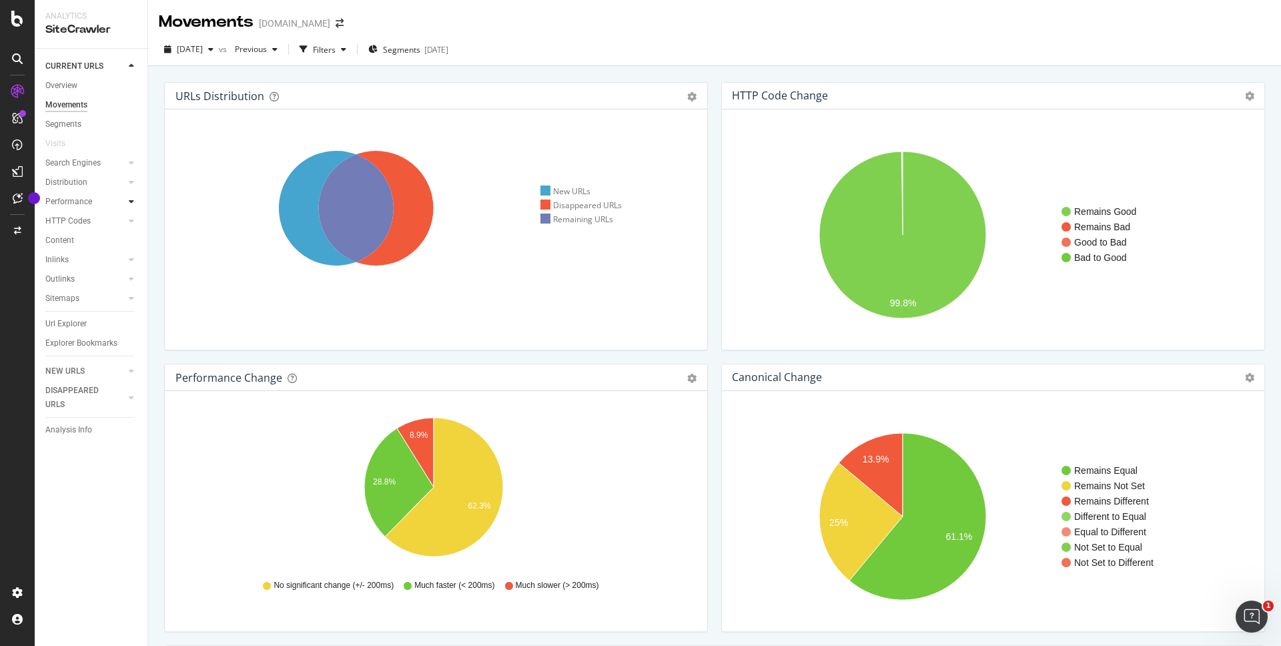
click at [125, 200] on div at bounding box center [131, 201] width 13 height 13
click at [81, 240] on div "Segments" at bounding box center [69, 240] width 36 height 14
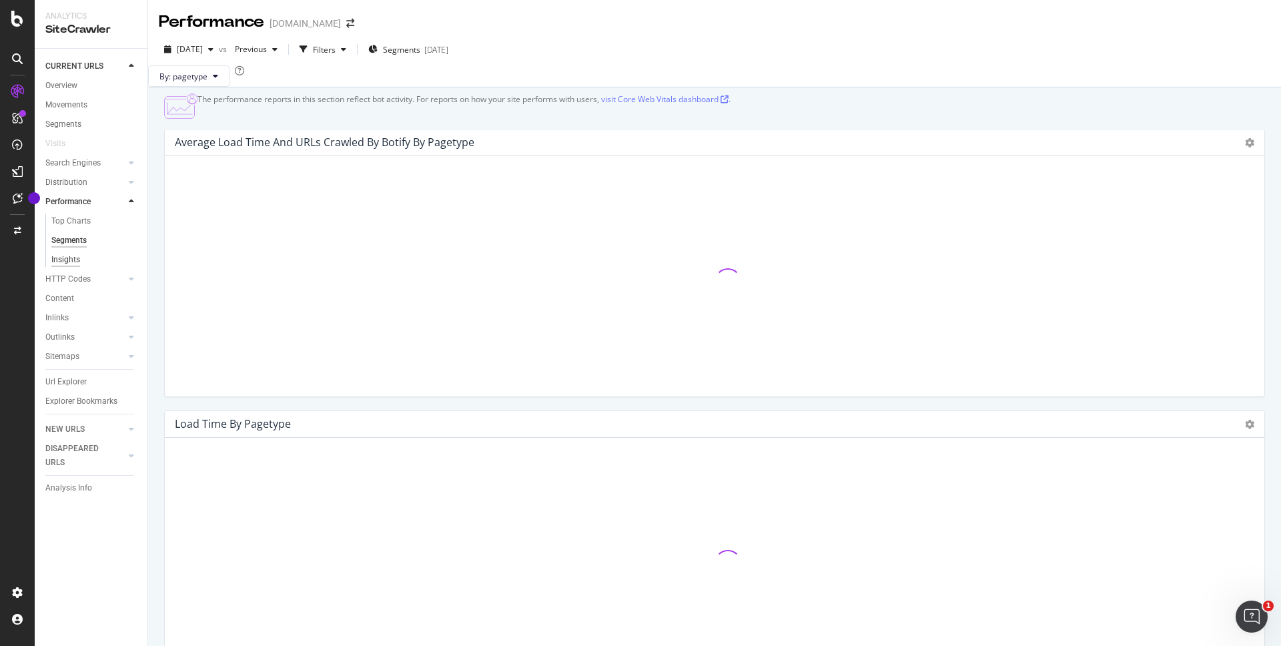
click at [72, 261] on div "Insights" at bounding box center [65, 260] width 29 height 14
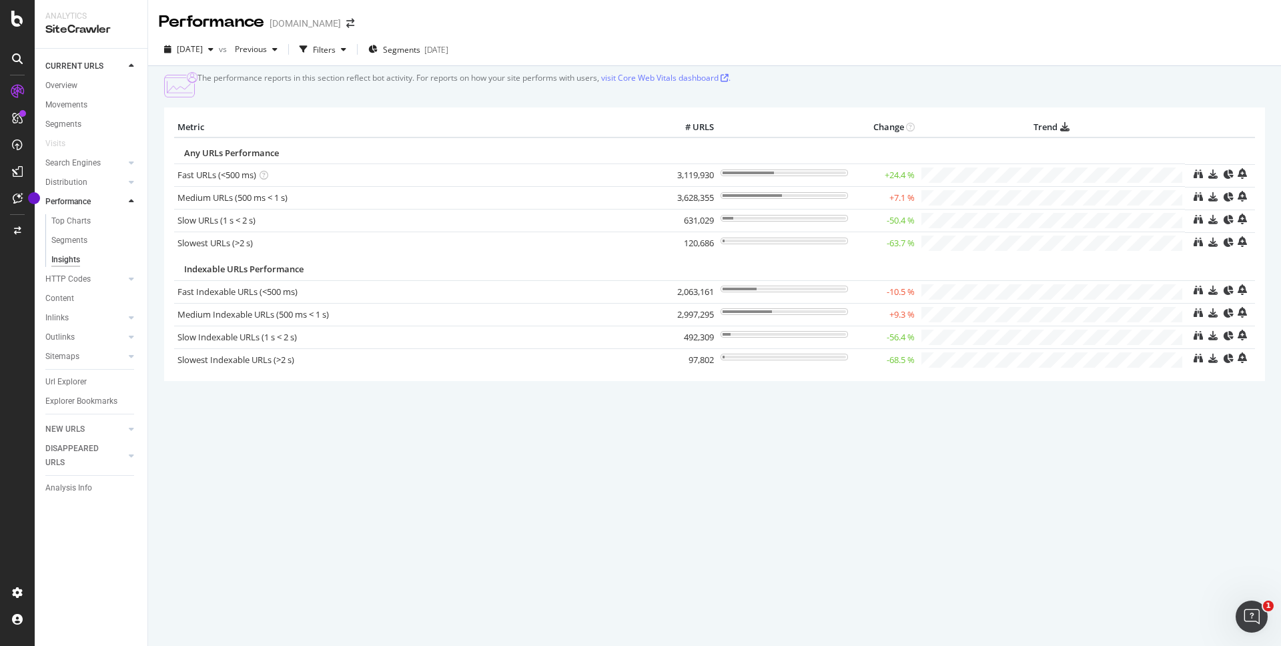
click at [116, 201] on div at bounding box center [117, 201] width 13 height 13
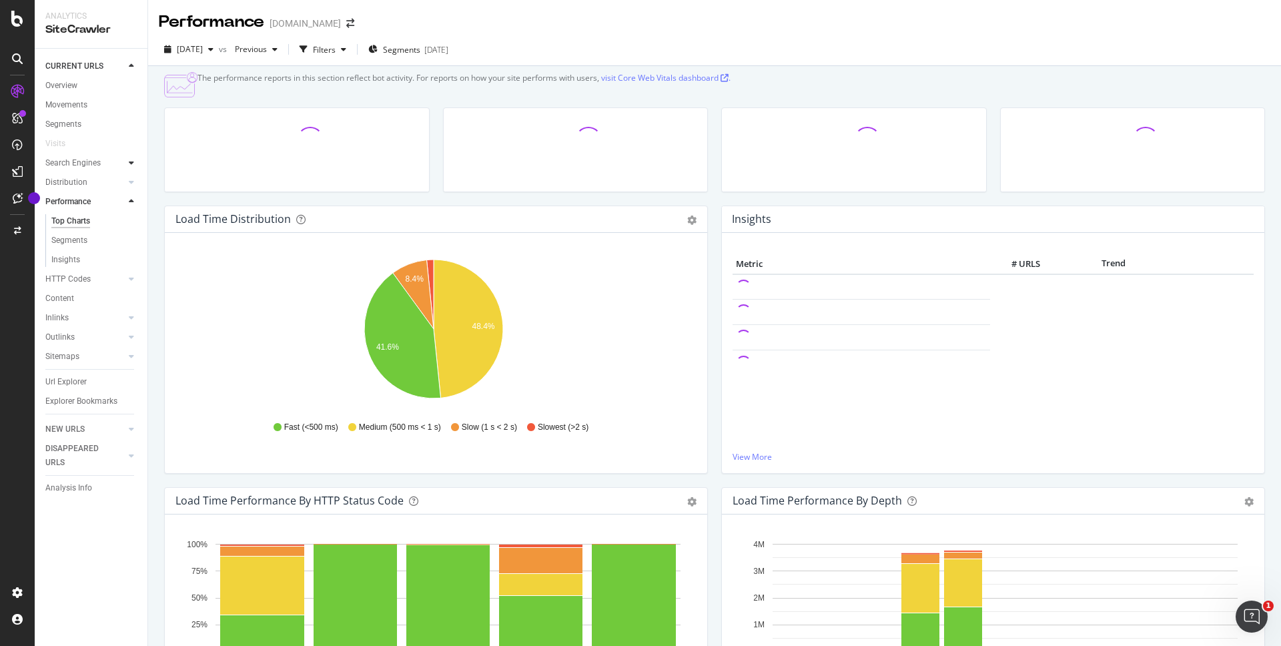
click at [130, 165] on icon at bounding box center [131, 163] width 5 height 8
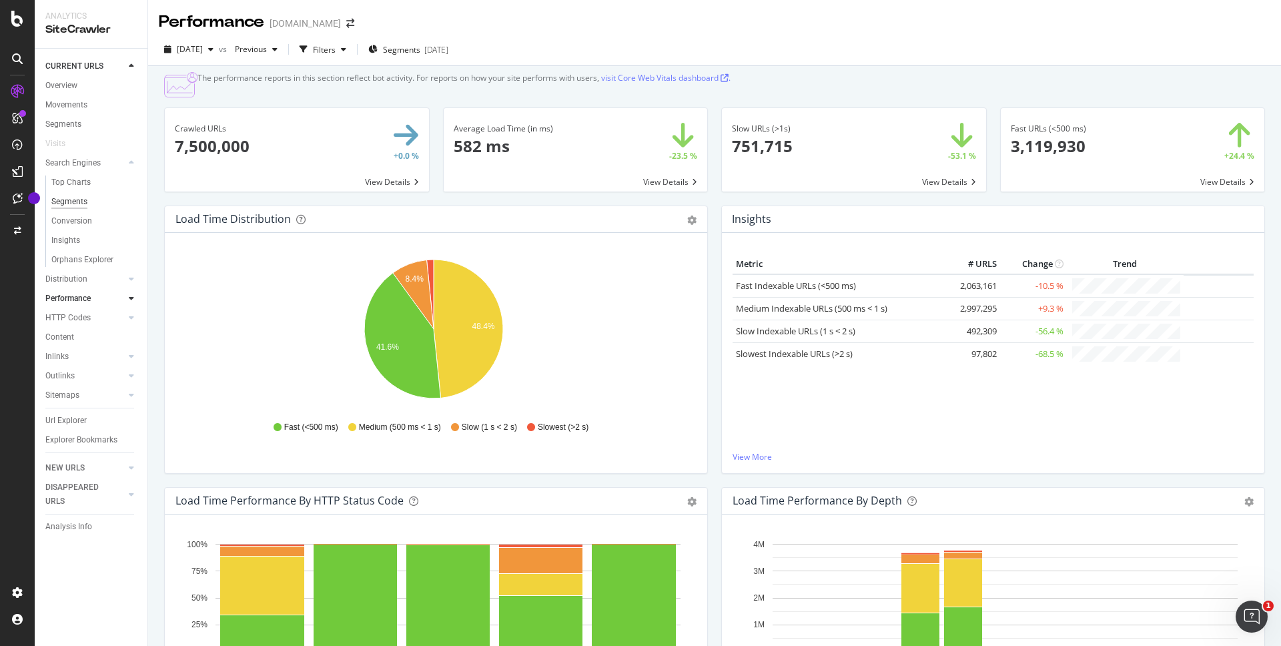
click at [85, 197] on div "Segments" at bounding box center [69, 202] width 36 height 14
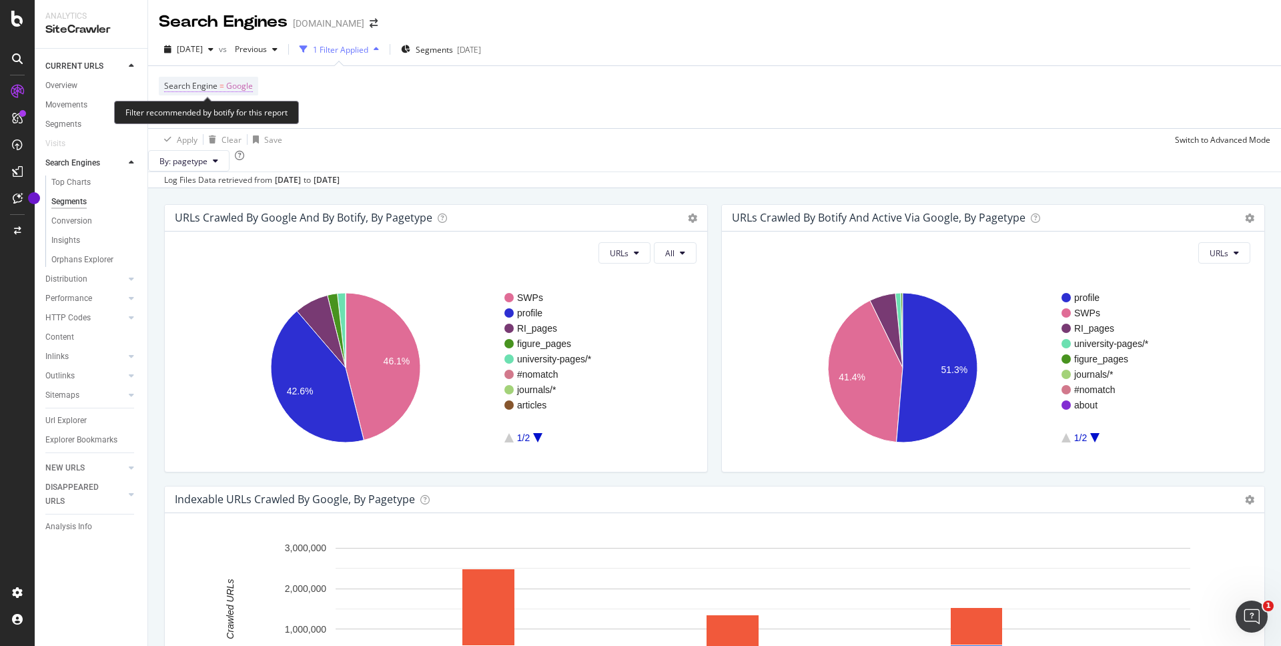
click at [233, 87] on span "Google" at bounding box center [239, 86] width 27 height 19
click at [201, 117] on span "Google" at bounding box center [189, 116] width 27 height 11
click at [220, 177] on div "OpenAI" at bounding box center [250, 179] width 143 height 17
click at [318, 147] on div "Apply" at bounding box center [312, 145] width 21 height 11
